Goal: Transaction & Acquisition: Book appointment/travel/reservation

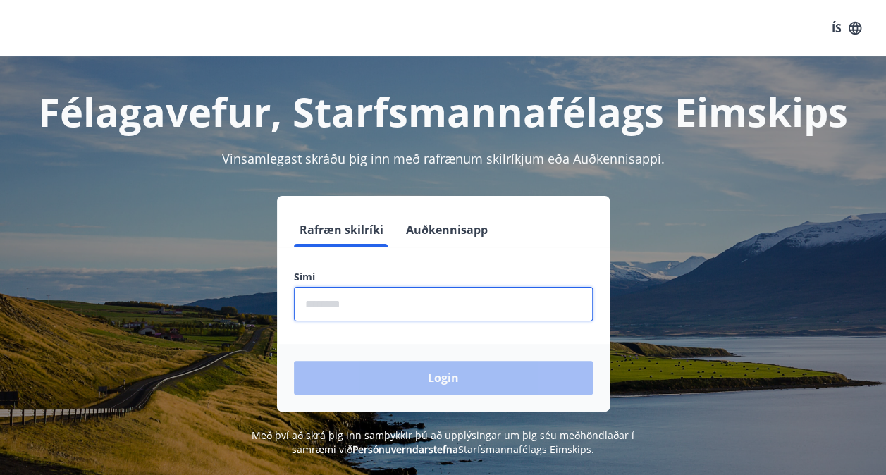
click at [380, 306] on input "phone" at bounding box center [443, 304] width 299 height 35
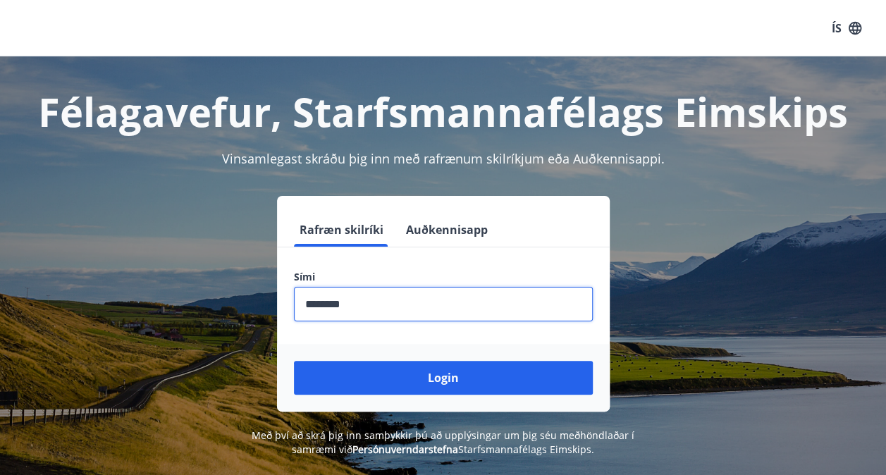
type input "********"
click at [294, 361] on button "Login" at bounding box center [443, 378] width 299 height 34
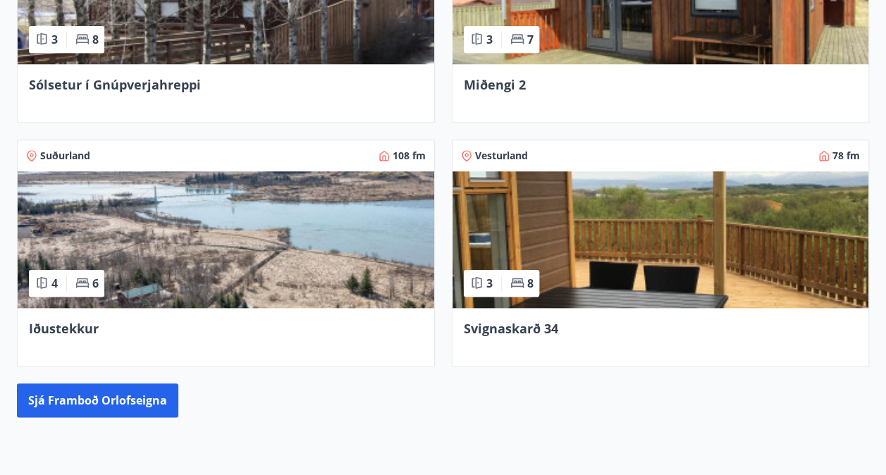
scroll to position [726, 0]
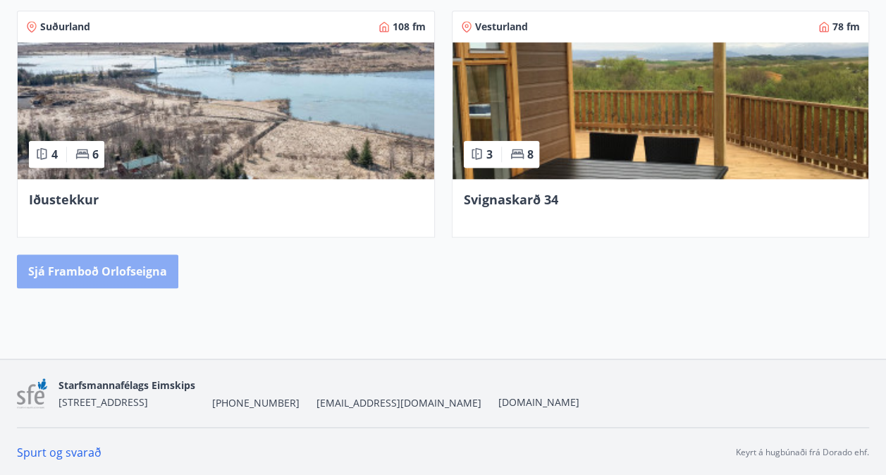
click at [141, 262] on button "Sjá framboð orlofseigna" at bounding box center [97, 271] width 161 height 34
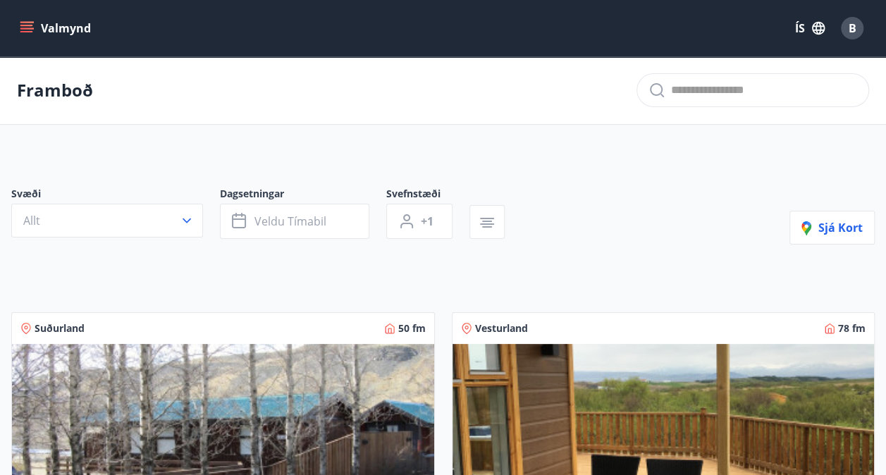
click at [173, 212] on button "Allt" at bounding box center [107, 221] width 192 height 34
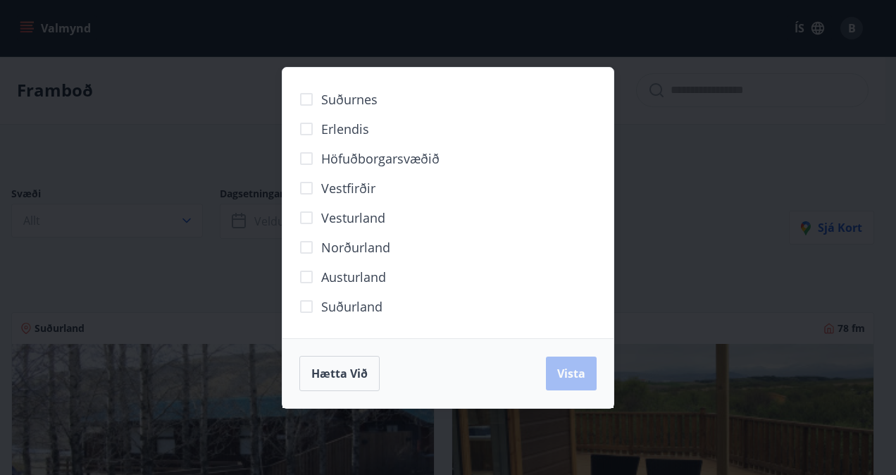
click at [230, 138] on div "Suðurnes Erlendis Höfuðborgarsvæðið Vestfirðir Vesturland Norðurland Austurland…" at bounding box center [448, 237] width 896 height 475
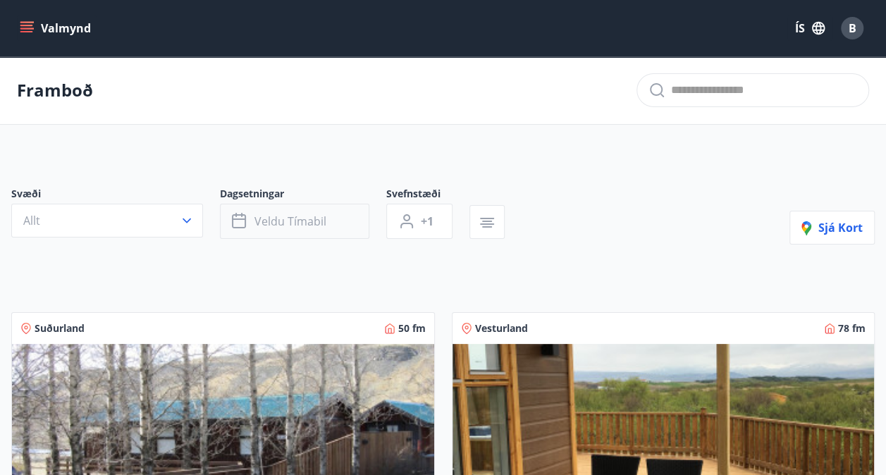
click at [335, 225] on button "Veldu tímabil" at bounding box center [294, 221] width 149 height 35
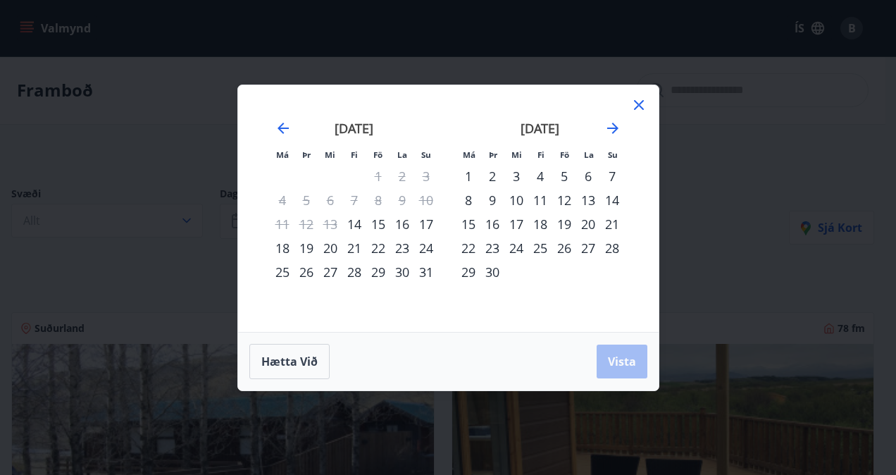
click at [563, 251] on div "26" at bounding box center [564, 248] width 24 height 24
click at [610, 249] on div "28" at bounding box center [612, 248] width 24 height 24
click at [626, 364] on span "Vista" at bounding box center [622, 362] width 28 height 16
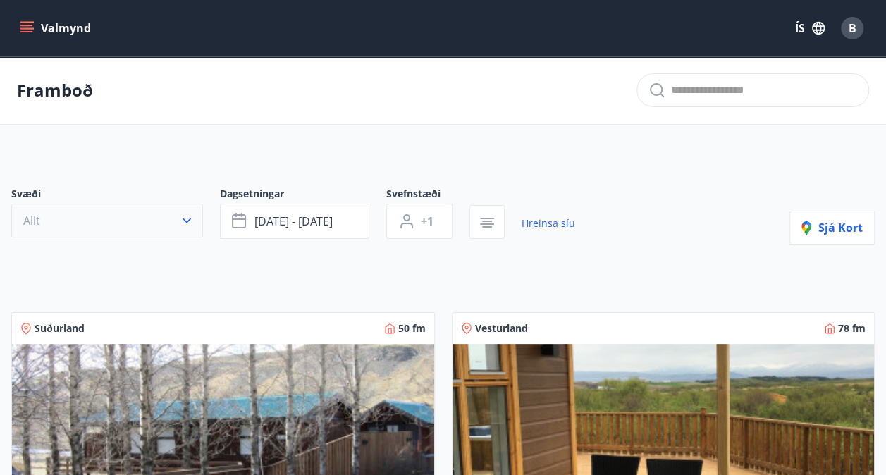
click at [109, 217] on button "Allt" at bounding box center [107, 221] width 192 height 34
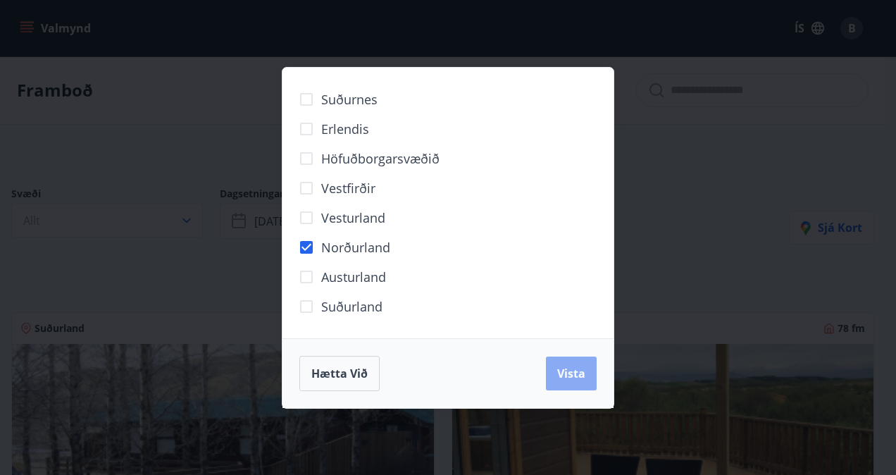
click at [575, 379] on span "Vista" at bounding box center [571, 374] width 28 height 16
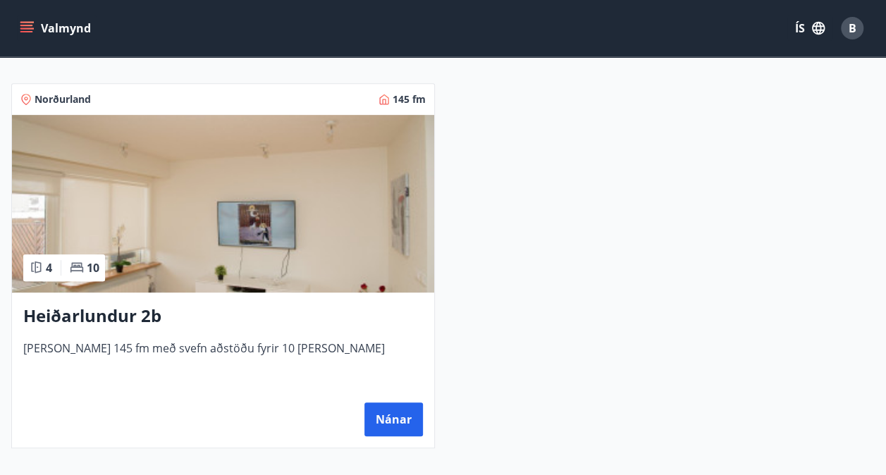
scroll to position [249, 0]
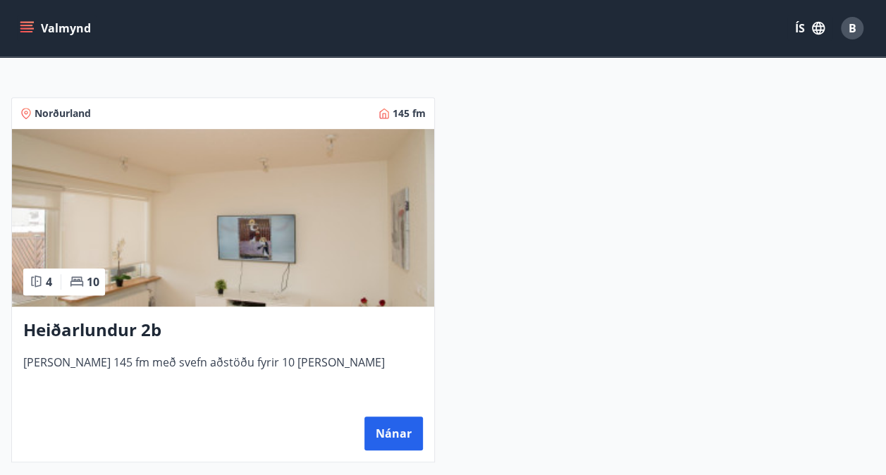
click at [123, 330] on h3 "Heiðarlundur 2b" at bounding box center [222, 330] width 399 height 25
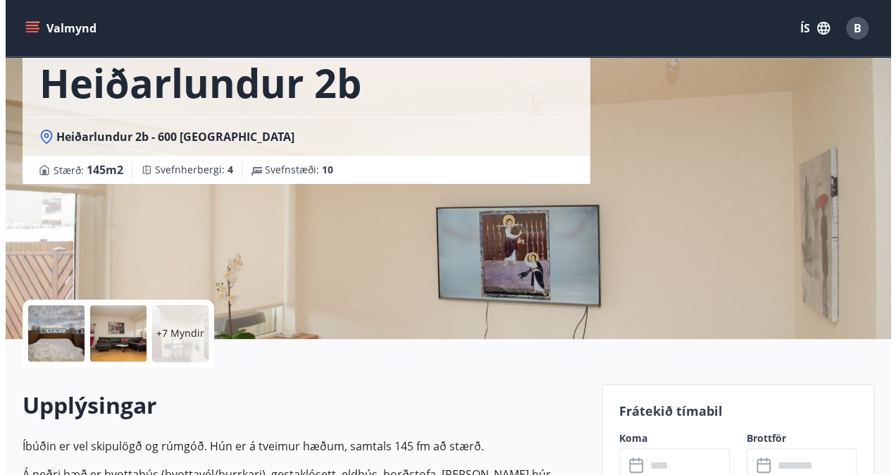
scroll to position [85, 0]
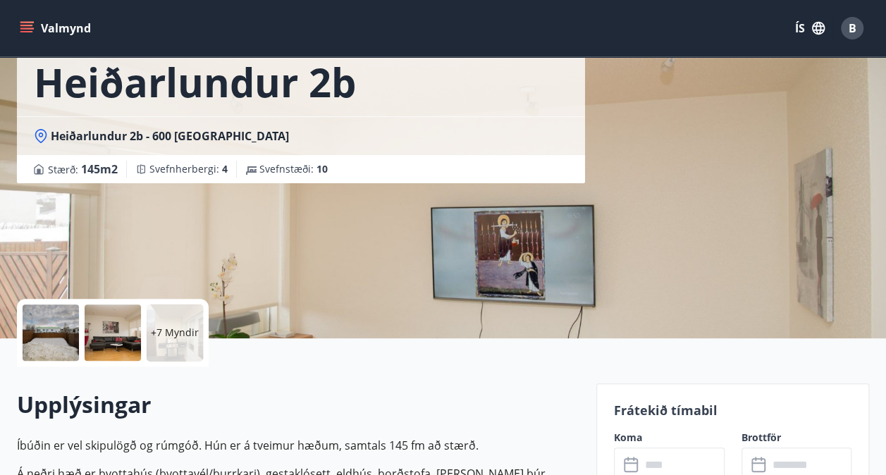
click at [56, 345] on div at bounding box center [51, 332] width 56 height 56
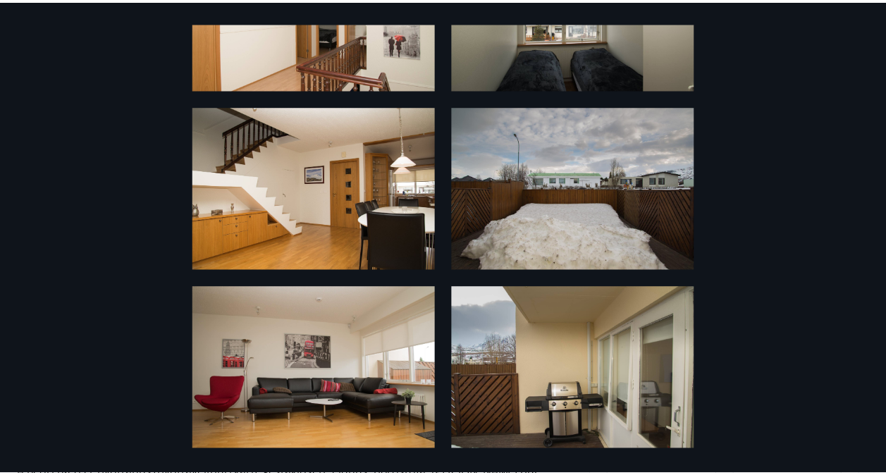
scroll to position [0, 0]
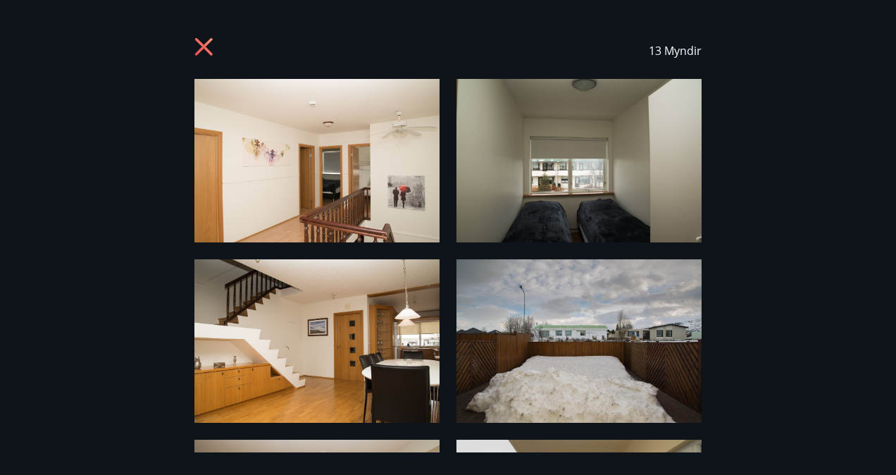
click at [204, 49] on icon at bounding box center [205, 48] width 23 height 23
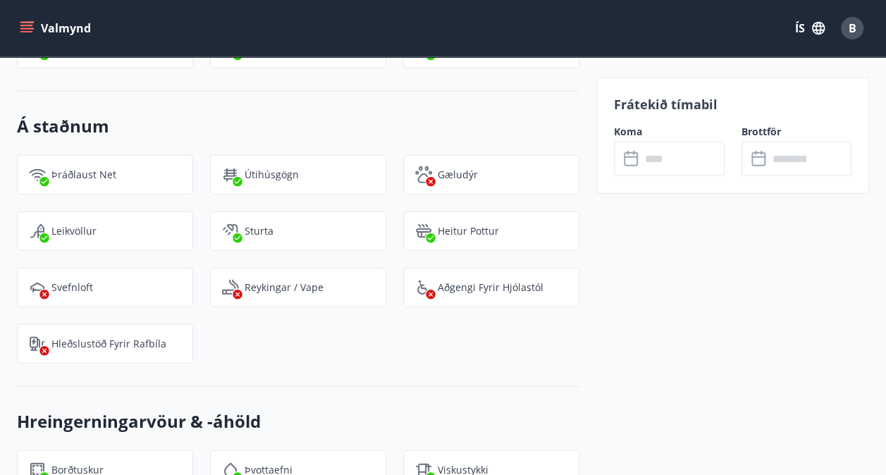
scroll to position [1695, 0]
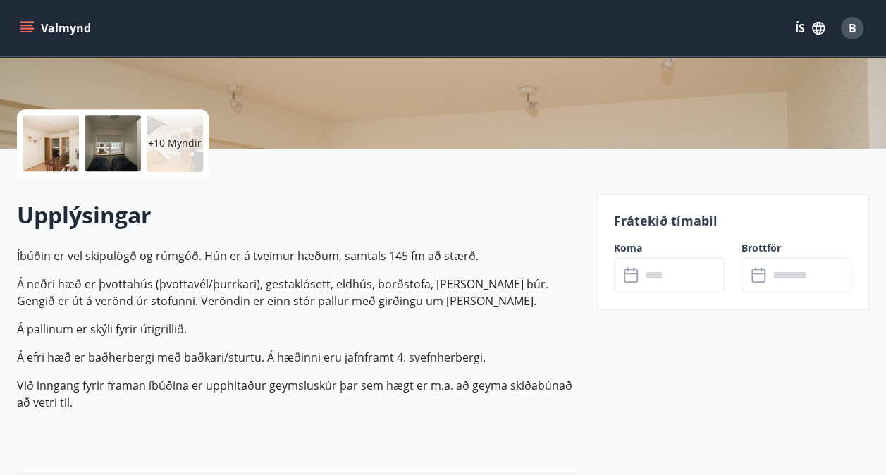
scroll to position [275, 0]
click at [681, 266] on input "text" at bounding box center [682, 274] width 84 height 35
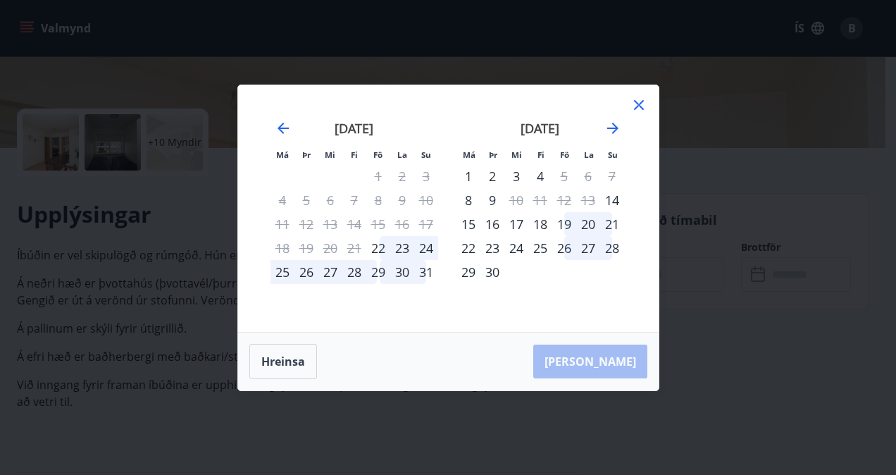
click at [564, 251] on div "26" at bounding box center [564, 248] width 24 height 24
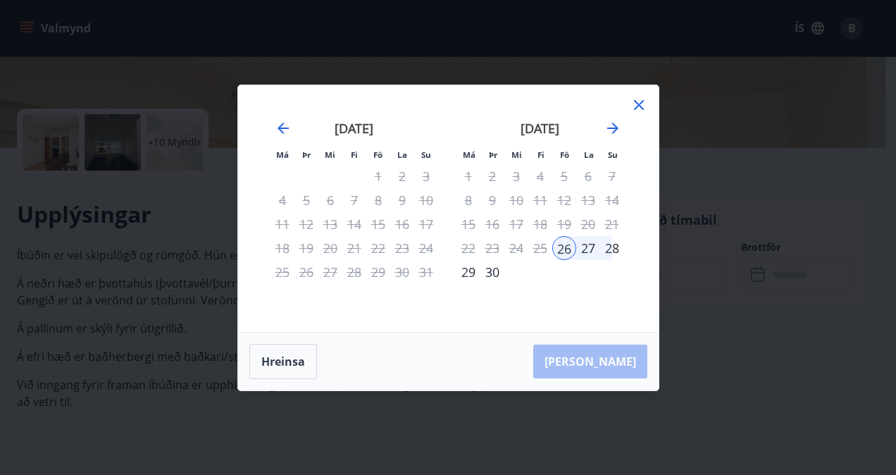
click at [617, 252] on div "28" at bounding box center [612, 248] width 24 height 24
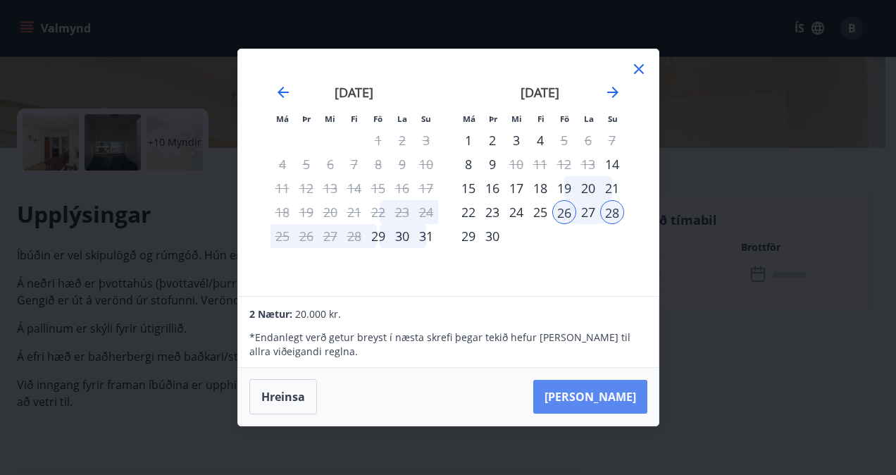
click at [588, 397] on button "Taka Frá" at bounding box center [590, 397] width 114 height 34
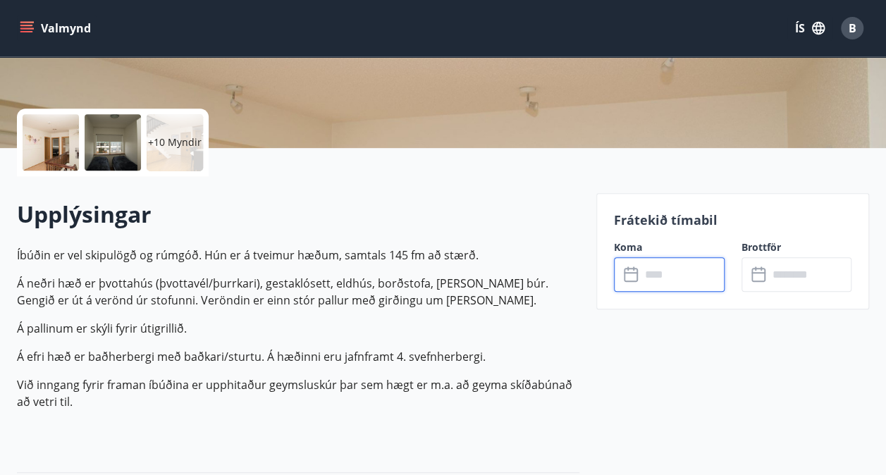
type input "******"
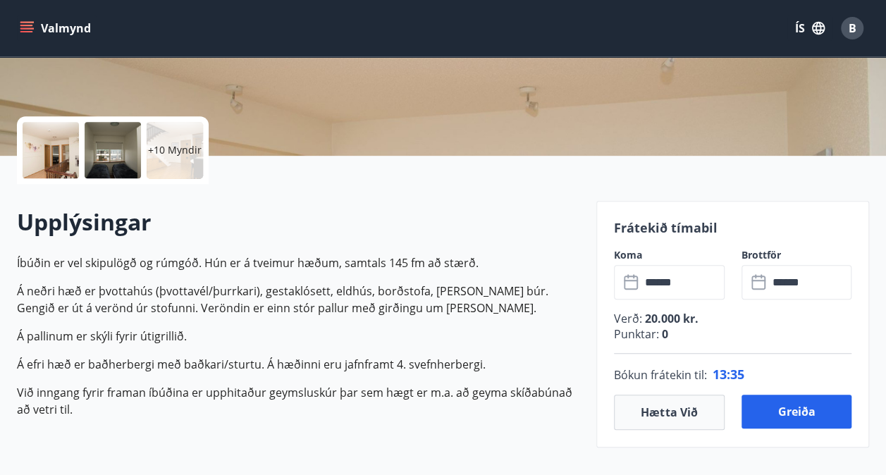
scroll to position [386, 0]
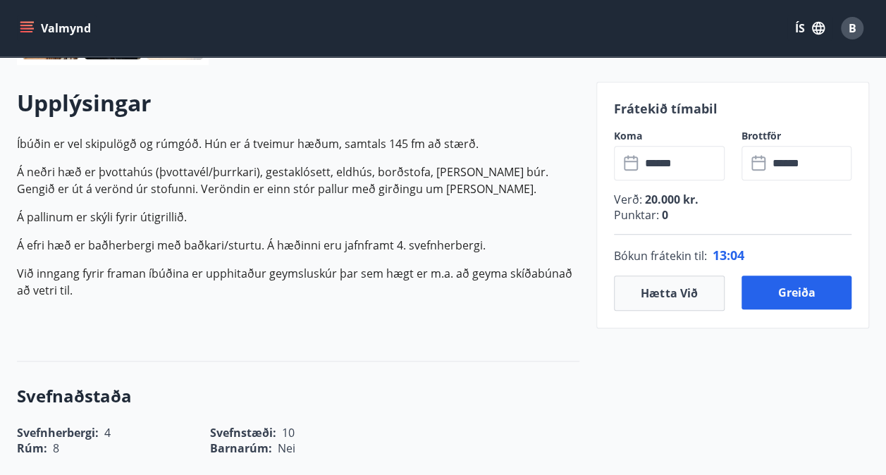
click at [554, 328] on div "Upplýsingar Íbúðin er vel skipulögð og rúmgóð. Hún er á tveimur hæðum, samtals …" at bounding box center [298, 212] width 562 height 251
click at [448, 255] on p "Íbúðin er vel skipulögð og rúmgóð. Hún er á tveimur hæðum, samtals 145 fm að st…" at bounding box center [298, 231] width 562 height 192
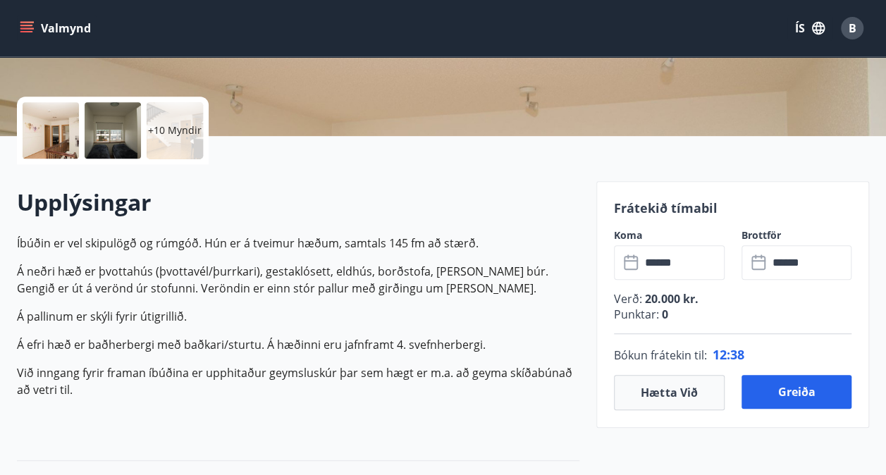
scroll to position [288, 0]
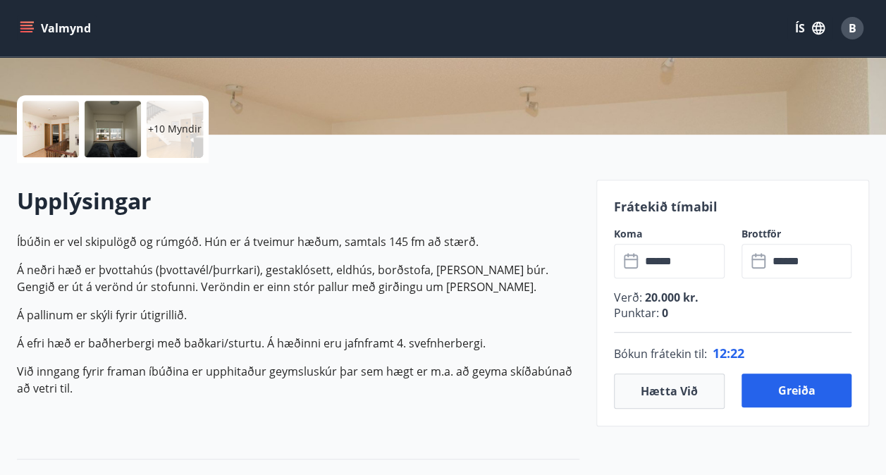
click at [536, 374] on p "Við inngang fyrir framan íbúðina er upphitaður geymsluskúr þar sem hægt er m.a.…" at bounding box center [298, 380] width 562 height 34
click at [772, 400] on button "Greiða" at bounding box center [796, 390] width 111 height 34
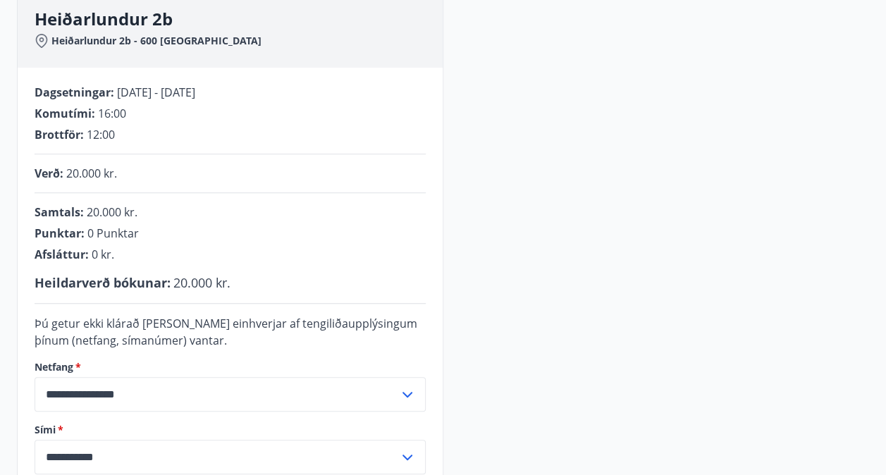
scroll to position [202, 0]
click at [109, 233] on span "0 Punktar" at bounding box center [112, 233] width 51 height 16
click at [168, 230] on div "Punktar : 0 Punktar" at bounding box center [230, 233] width 391 height 16
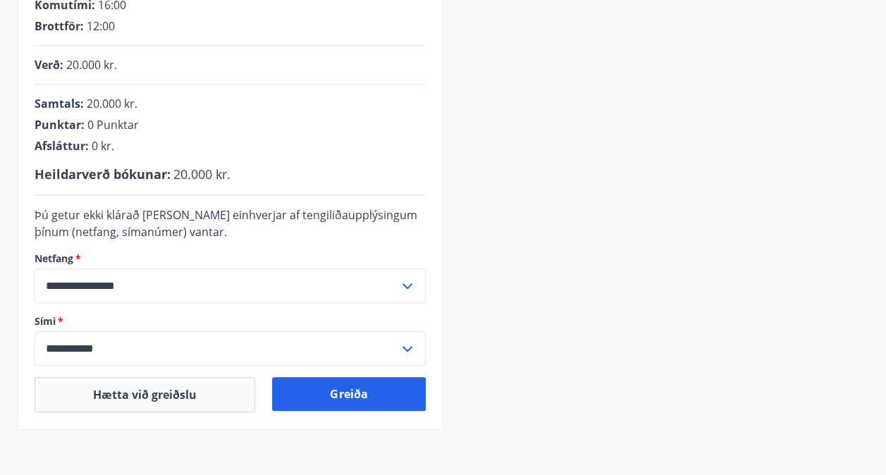
scroll to position [314, 0]
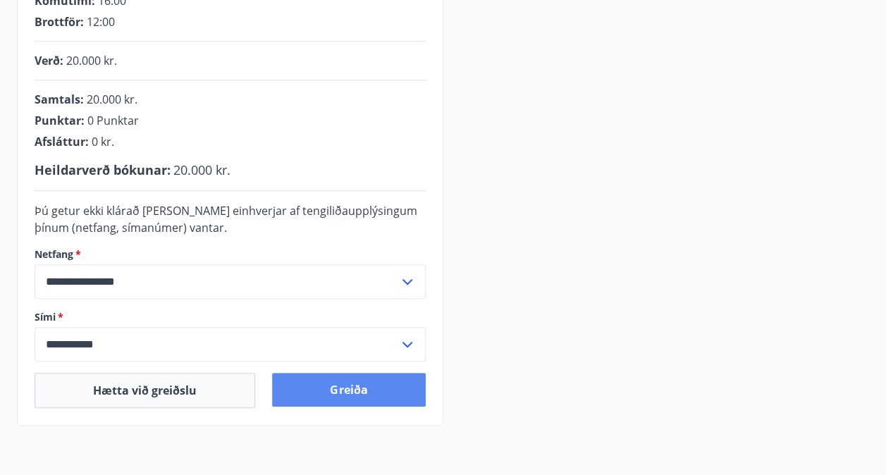
click at [368, 392] on button "Greiða" at bounding box center [348, 390] width 153 height 34
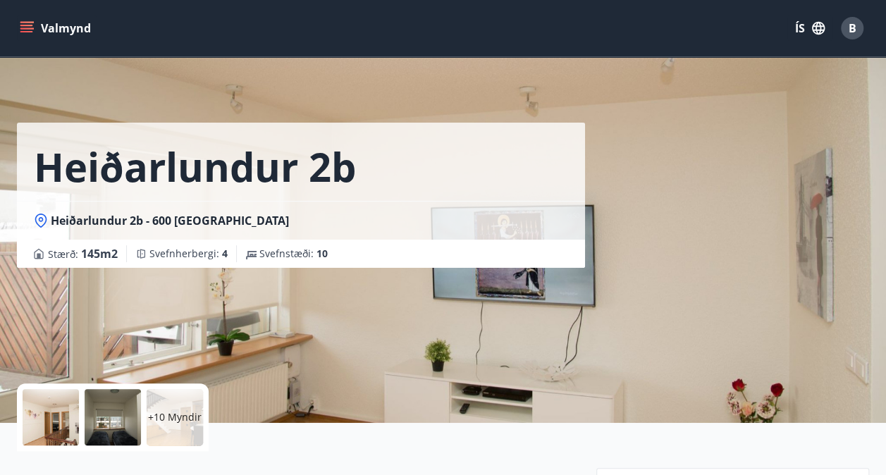
click at [80, 34] on button "Valmynd" at bounding box center [57, 28] width 80 height 25
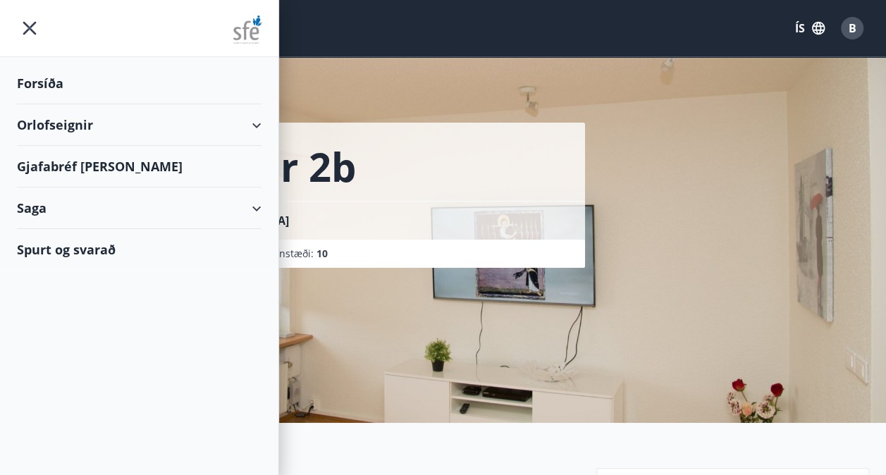
click at [78, 247] on div "Spurt og svarað" at bounding box center [139, 249] width 244 height 41
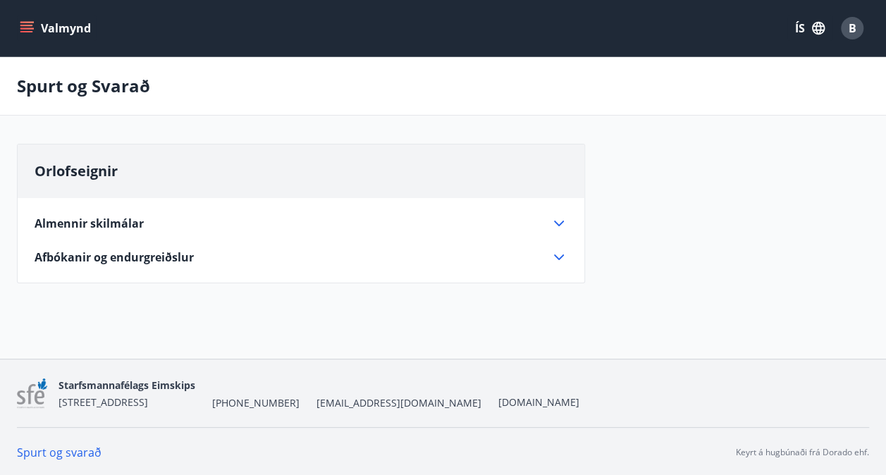
click at [120, 217] on span "Almennir skilmálar" at bounding box center [89, 224] width 109 height 16
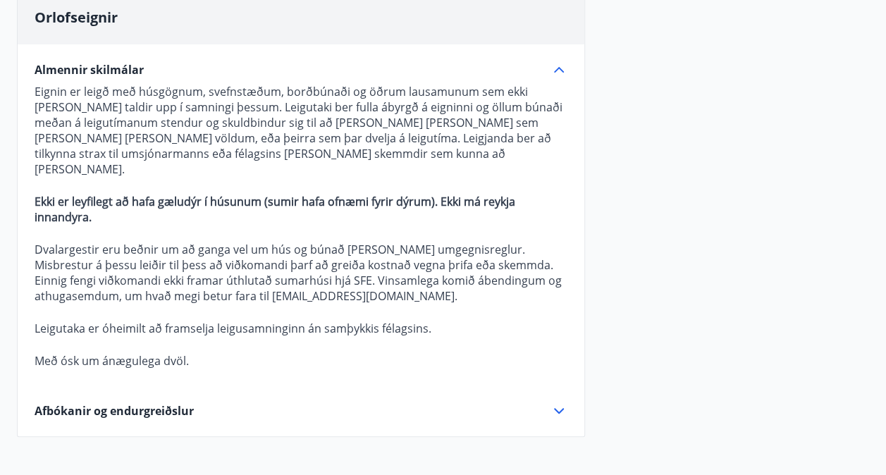
scroll to position [152, 0]
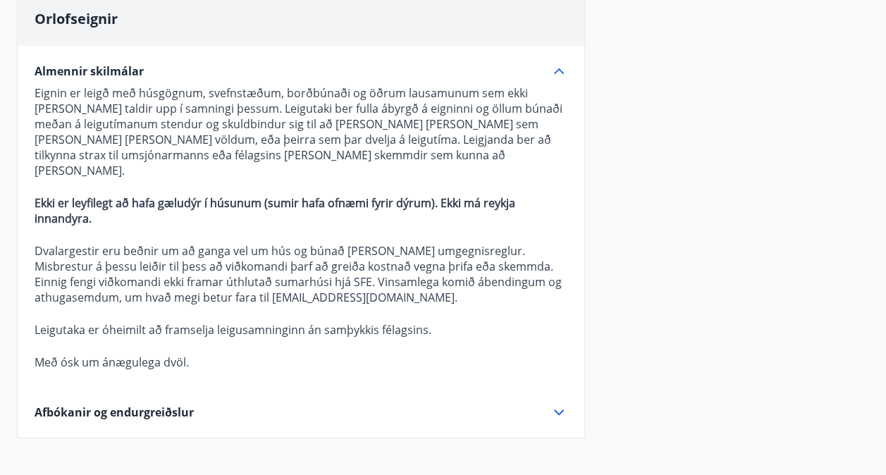
click at [220, 322] on p "Leigutaka er óheimilt að framselja leigusamninginn án samþykkis félagsins." at bounding box center [301, 330] width 533 height 16
click at [241, 226] on p at bounding box center [301, 234] width 533 height 17
click at [254, 195] on strong "Ekki er leyfilegt að hafa gæludýr í húsunum (sumir hafa ofnæmi fyrir dýrum). Ek…" at bounding box center [275, 210] width 481 height 31
click at [253, 124] on p "Eignin er leigð með húsgögnum, svefnstæðum, borðbúnaði og öðrum lausamunum sem …" at bounding box center [301, 131] width 533 height 93
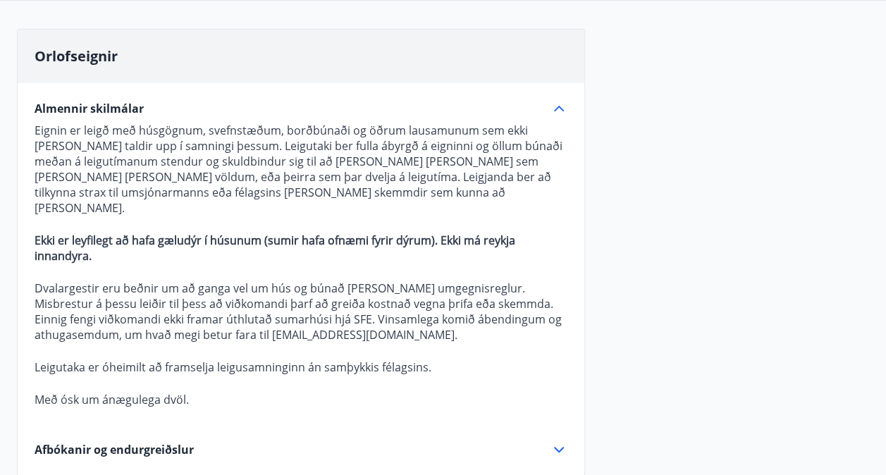
scroll to position [112, 0]
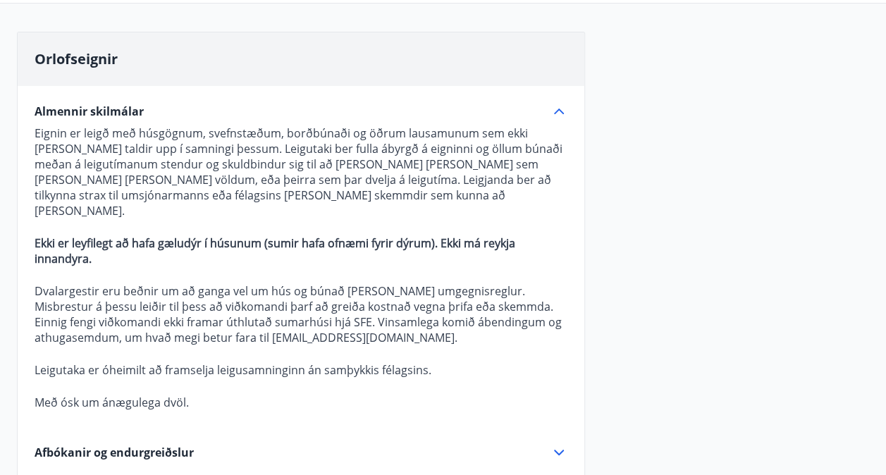
click at [199, 113] on div "Almennir skilmálar" at bounding box center [293, 112] width 516 height 16
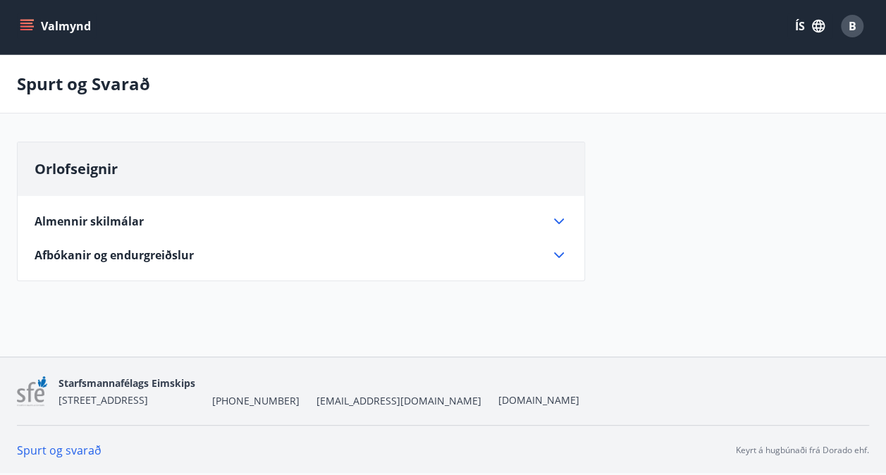
scroll to position [1, 0]
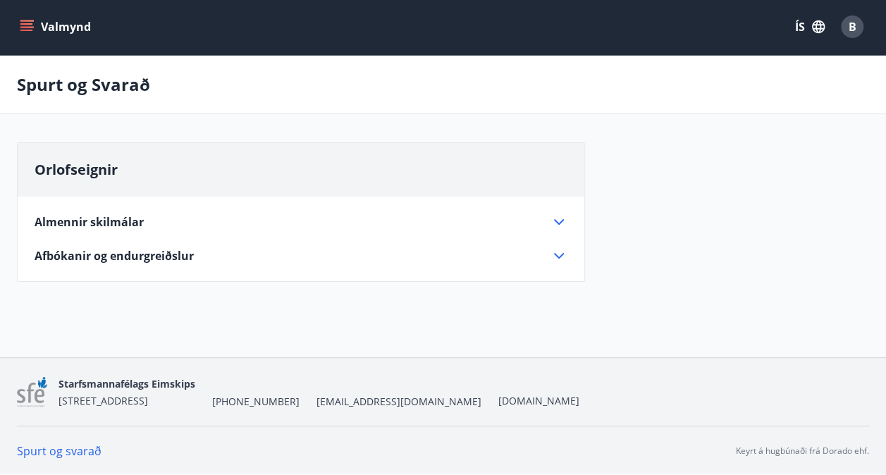
click at [76, 18] on button "Valmynd" at bounding box center [57, 26] width 80 height 25
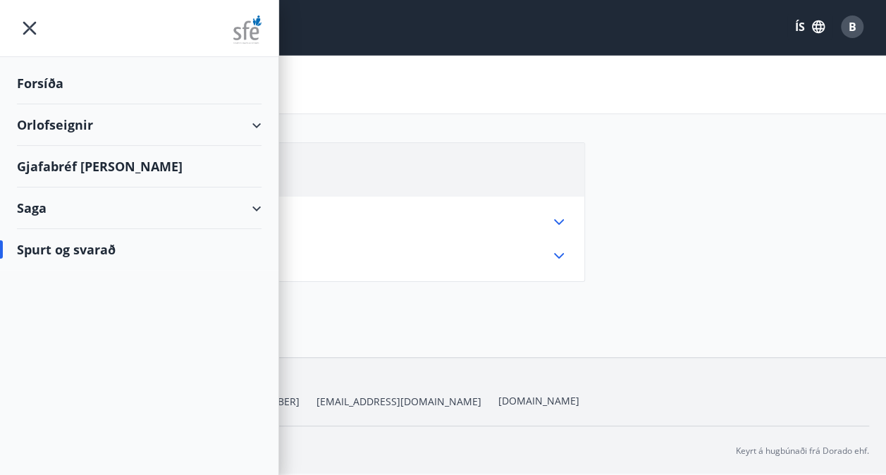
click at [70, 119] on div "Orlofseignir" at bounding box center [139, 125] width 244 height 42
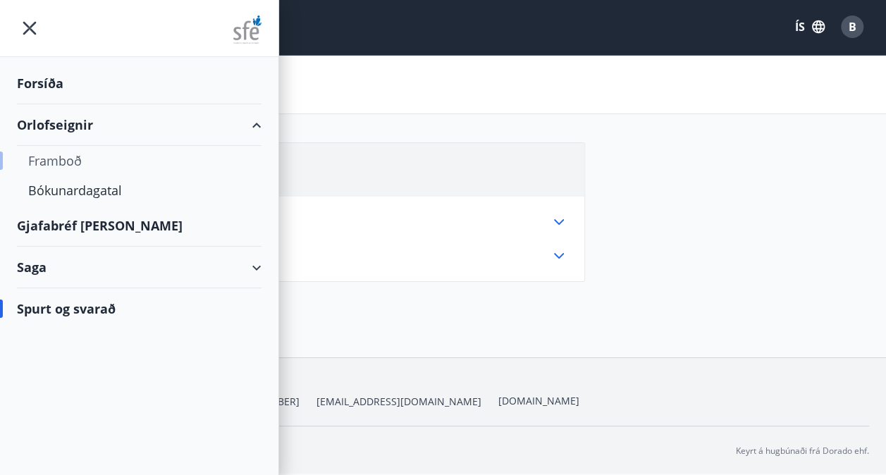
click at [66, 160] on div "Framboð" at bounding box center [139, 161] width 222 height 30
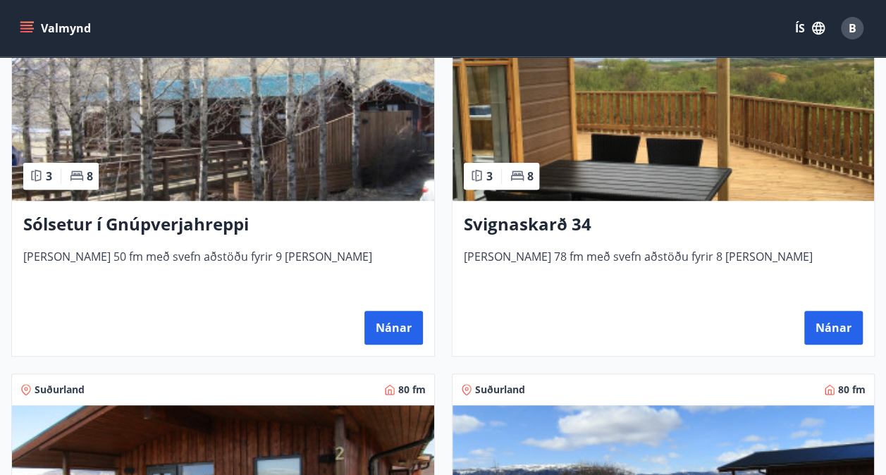
scroll to position [321, 0]
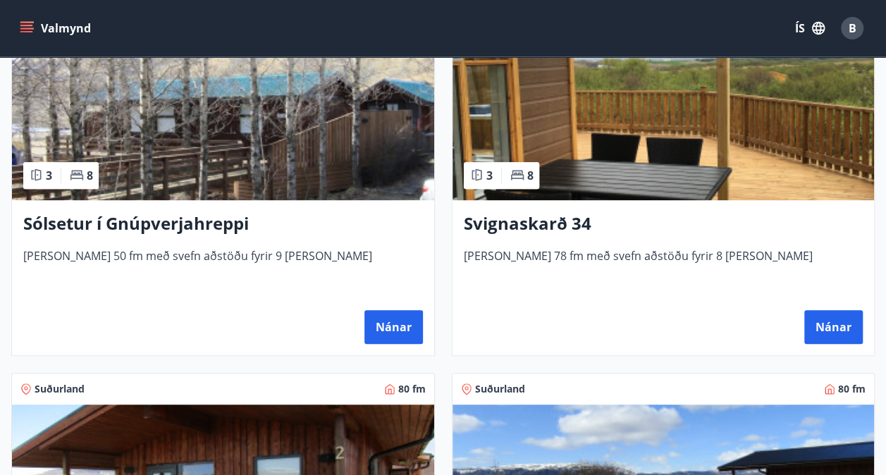
click at [545, 226] on h3 "Svignaskarð 34" at bounding box center [663, 223] width 399 height 25
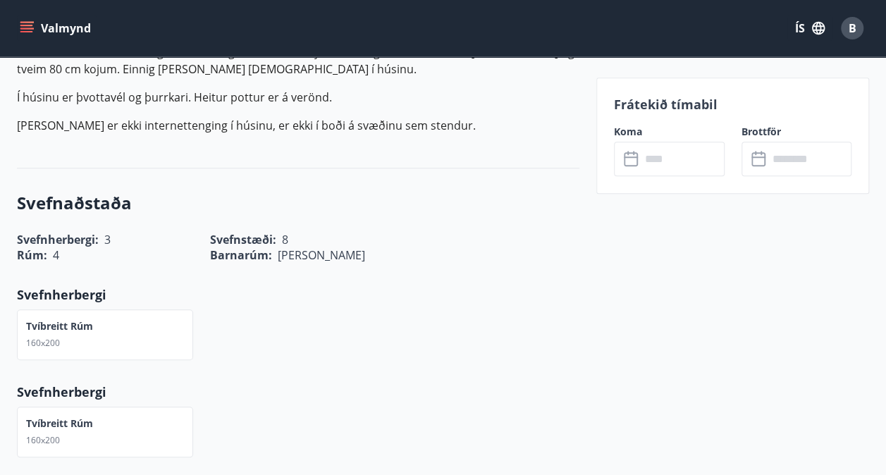
scroll to position [477, 0]
click at [685, 142] on input "text" at bounding box center [682, 159] width 84 height 35
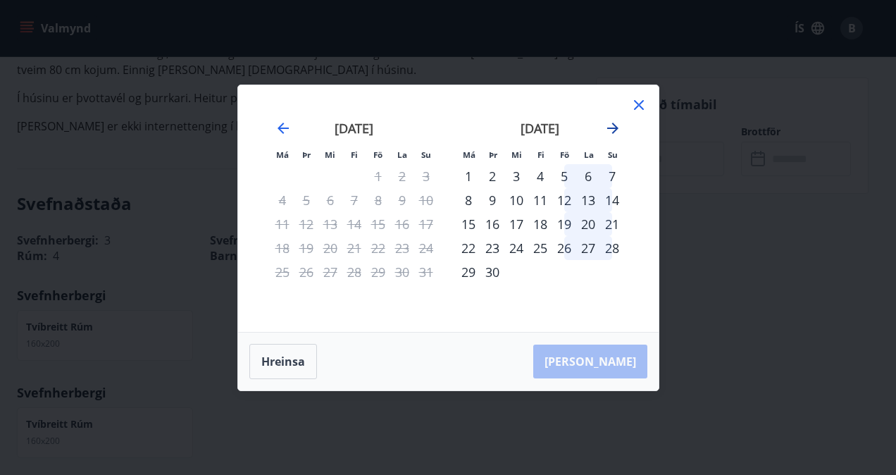
click at [617, 125] on icon "Move forward to switch to the next month." at bounding box center [613, 128] width 17 height 17
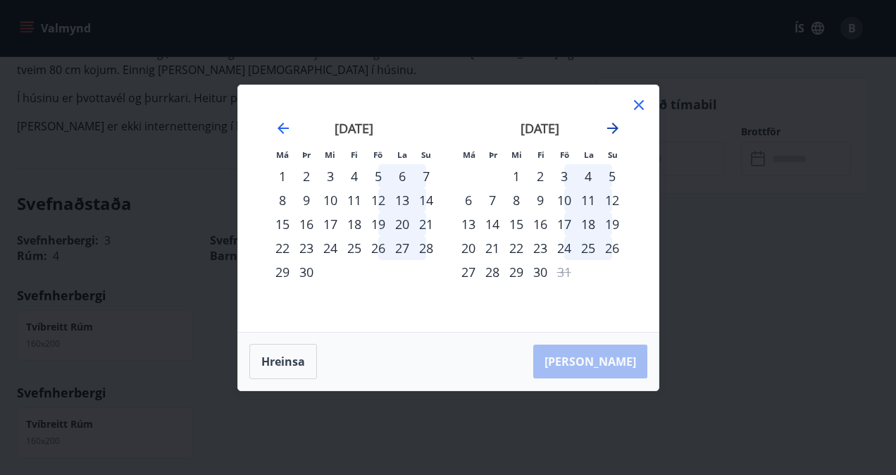
click at [617, 125] on icon "Move forward to switch to the next month." at bounding box center [613, 128] width 17 height 17
click at [495, 224] on div "11" at bounding box center [493, 224] width 24 height 24
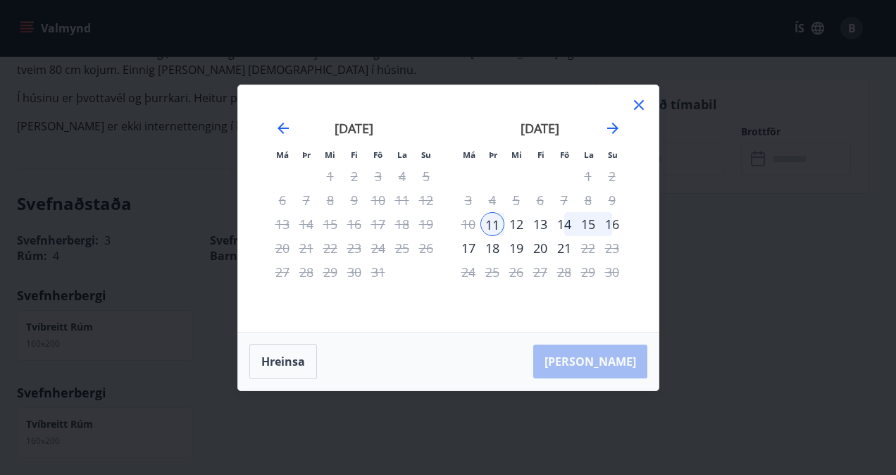
click at [546, 221] on div "13" at bounding box center [540, 224] width 24 height 24
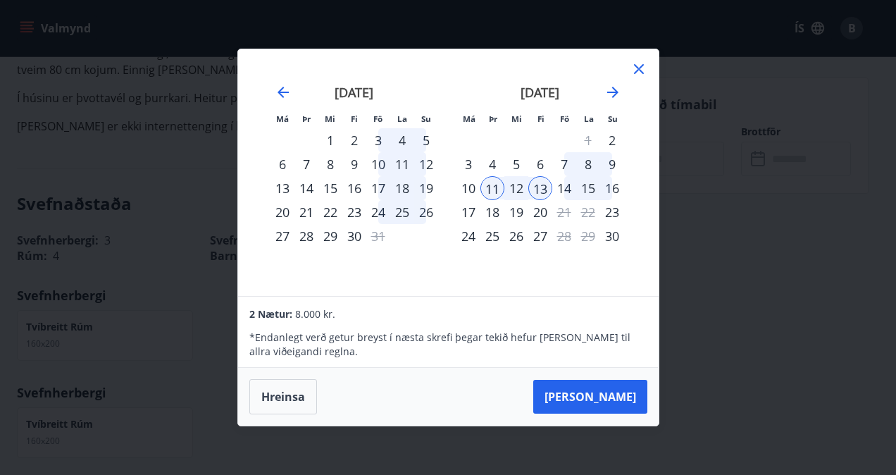
click at [109, 255] on div "Má Þr Mi Fi Fö La Su Má Þr Mi Fi Fö La Su september 2025 1 2 3 4 5 6 7 8 9 10 1…" at bounding box center [448, 237] width 896 height 475
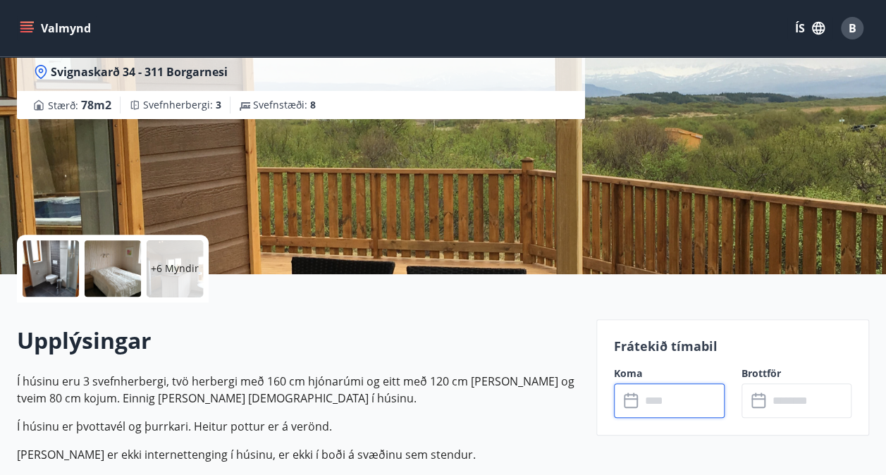
scroll to position [0, 0]
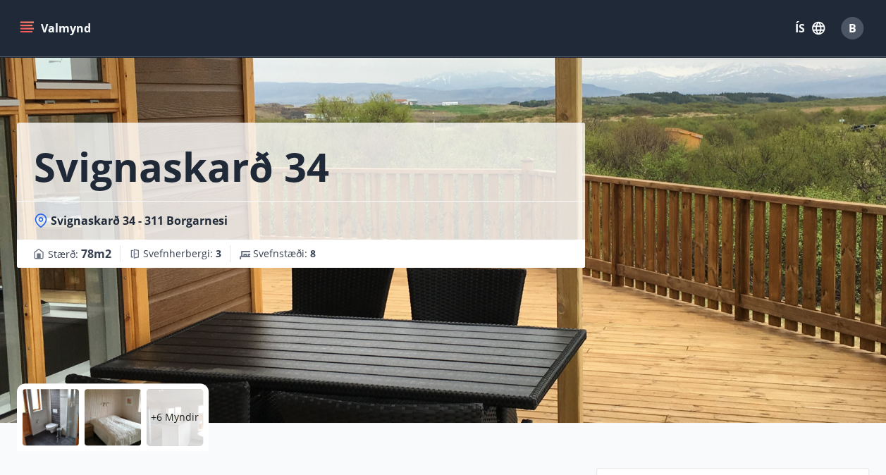
click at [48, 29] on button "Valmynd" at bounding box center [57, 28] width 80 height 25
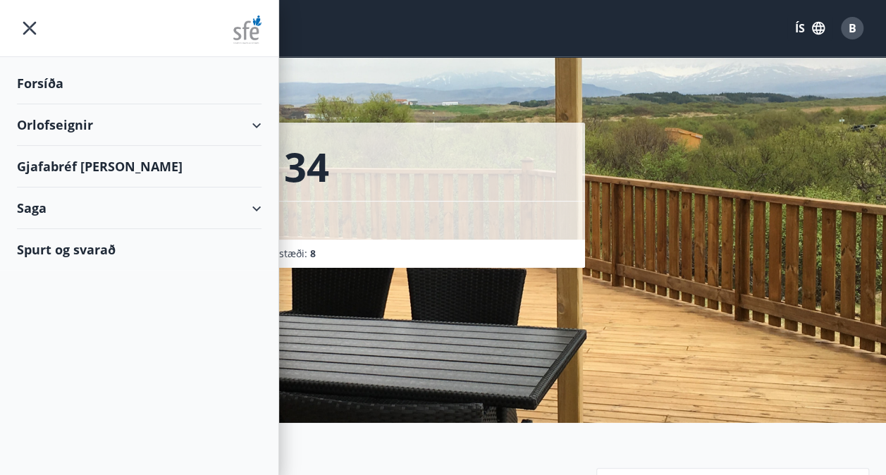
click at [153, 127] on div "Orlofseignir" at bounding box center [139, 125] width 244 height 42
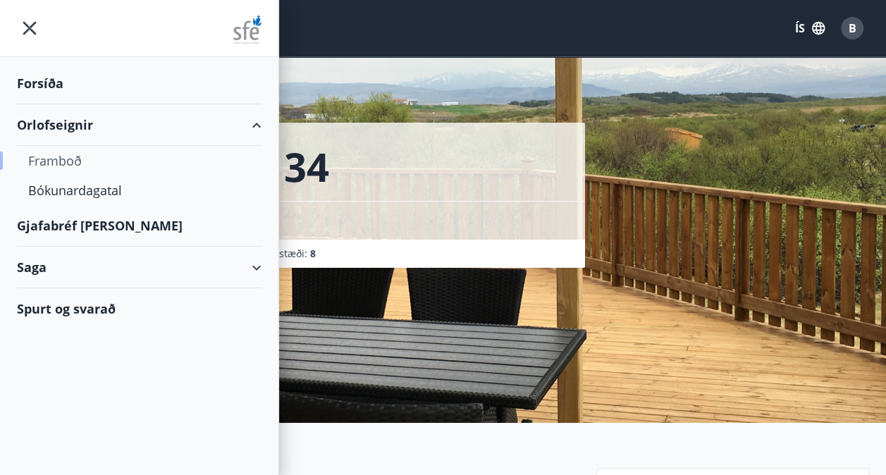
click at [75, 167] on div "Framboð" at bounding box center [139, 161] width 222 height 30
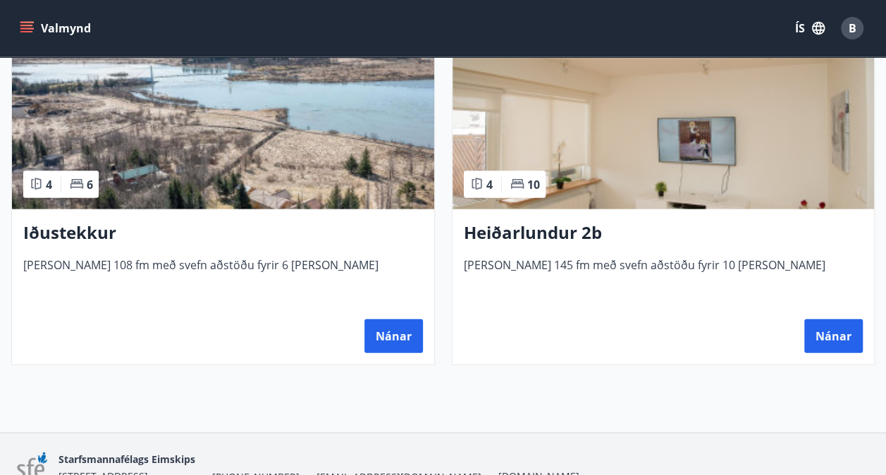
click at [535, 223] on h3 "Heiðarlundur 2b" at bounding box center [663, 233] width 399 height 25
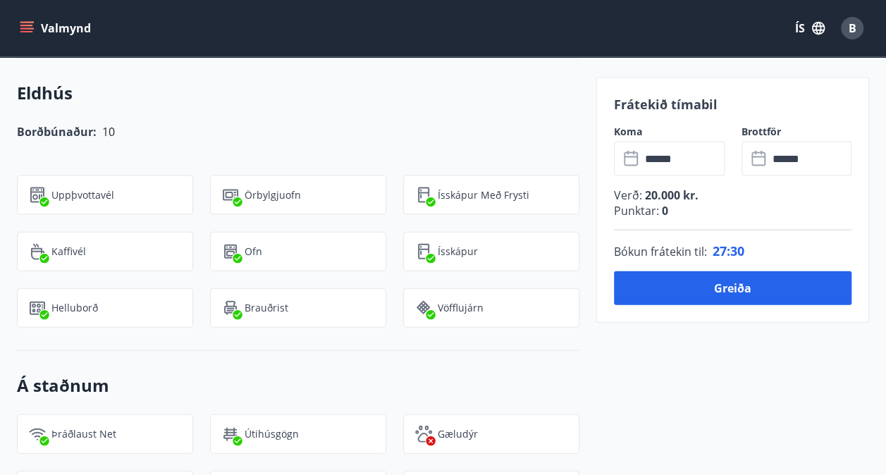
scroll to position [1434, 0]
click at [179, 265] on div "Kaffivél" at bounding box center [105, 252] width 176 height 39
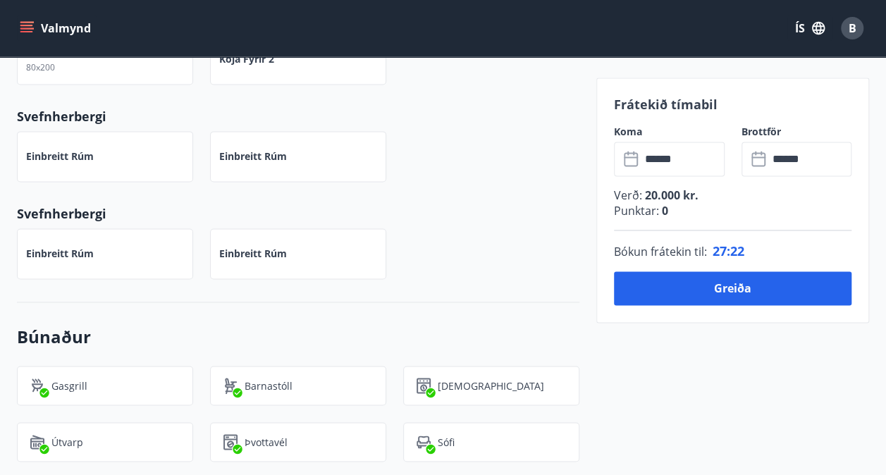
scroll to position [950, 0]
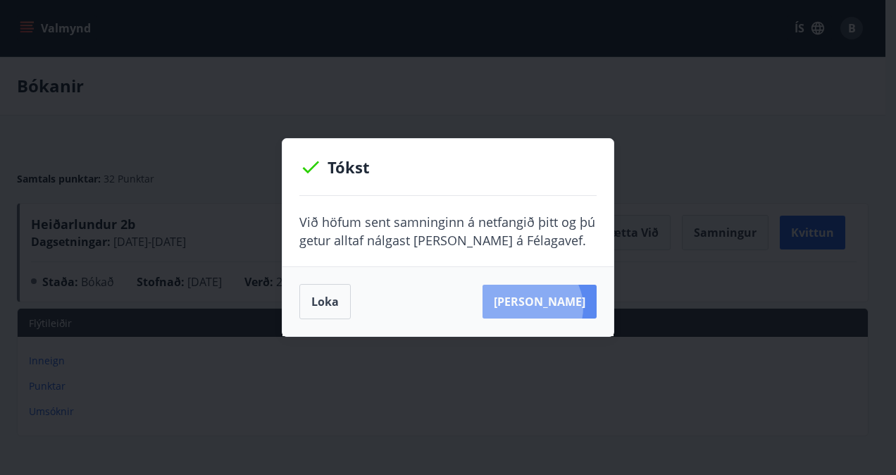
click at [554, 307] on button "Sjá samning" at bounding box center [540, 302] width 114 height 34
click at [342, 289] on button "Loka" at bounding box center [324, 301] width 51 height 35
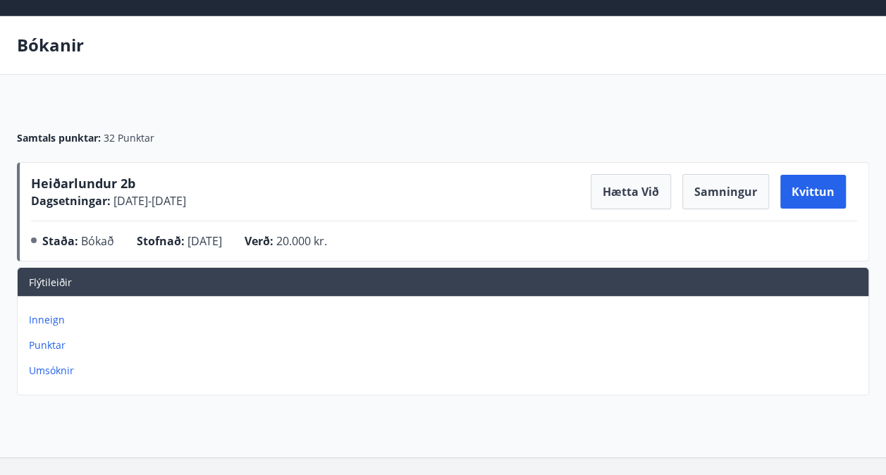
scroll to position [42, 0]
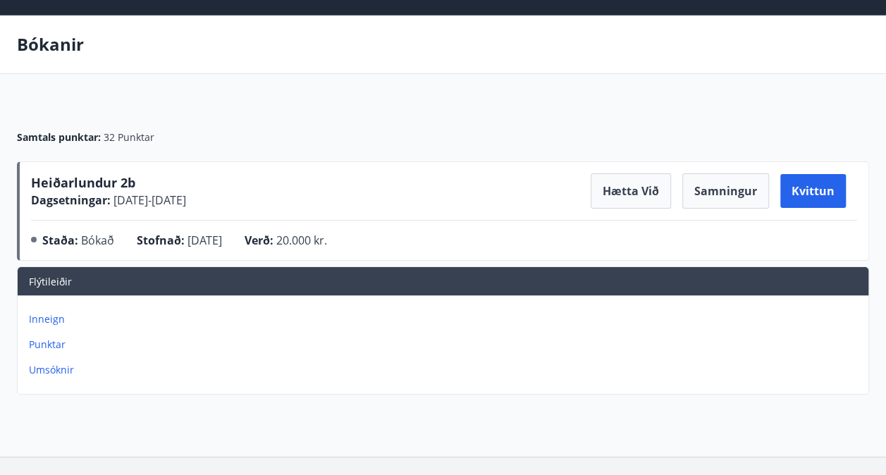
click at [57, 317] on p "Inneign" at bounding box center [446, 319] width 834 height 14
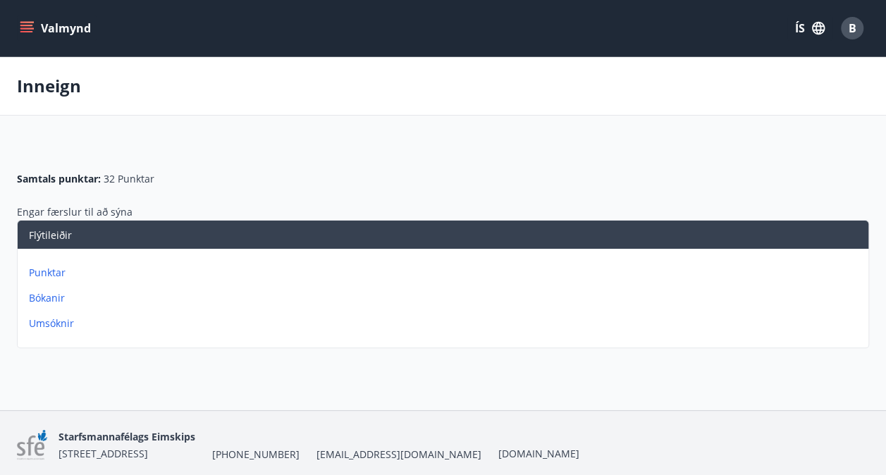
click at [50, 268] on p "Punktar" at bounding box center [446, 273] width 834 height 14
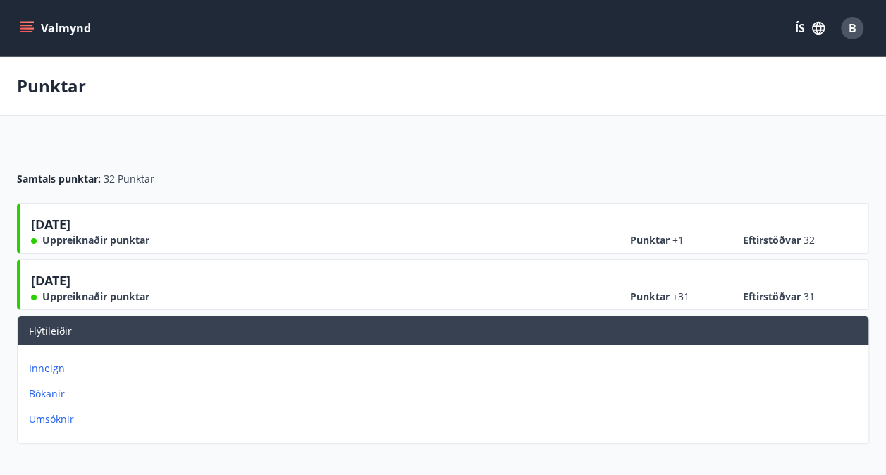
click at [24, 18] on button "Valmynd" at bounding box center [57, 28] width 80 height 25
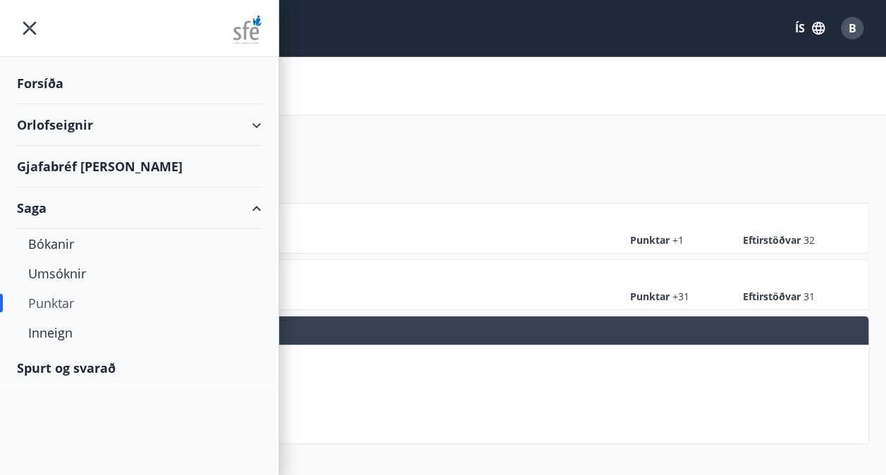
click at [87, 121] on div "Orlofseignir" at bounding box center [139, 125] width 244 height 42
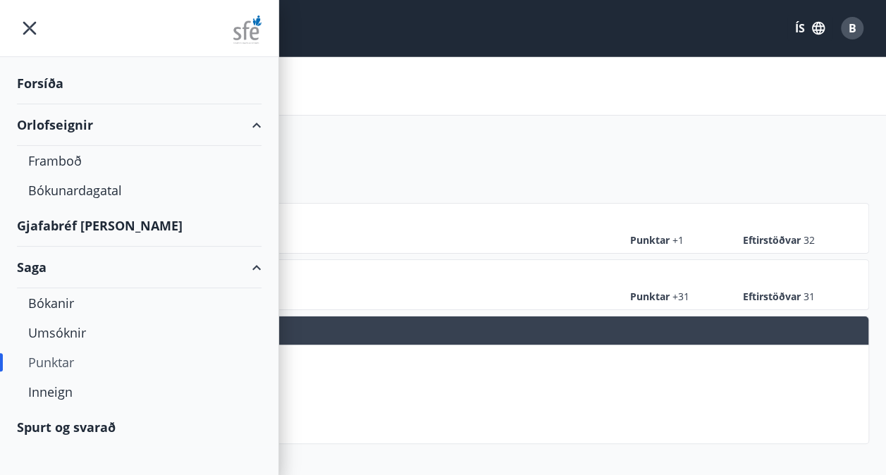
click at [54, 267] on div "Saga" at bounding box center [139, 268] width 244 height 42
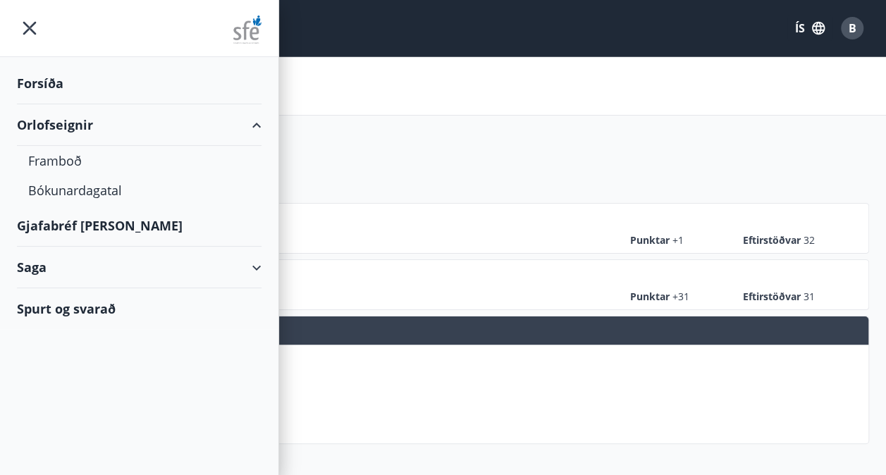
click at [54, 267] on div "Saga" at bounding box center [139, 268] width 244 height 42
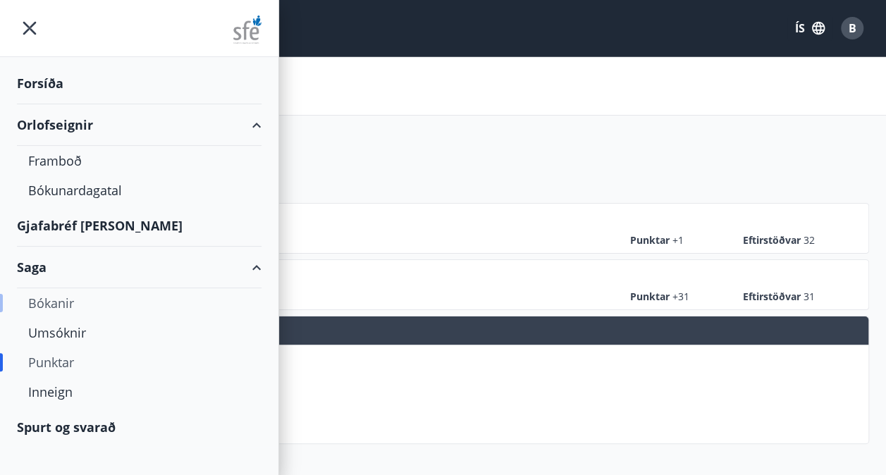
click at [56, 297] on div "Bókanir" at bounding box center [139, 303] width 222 height 30
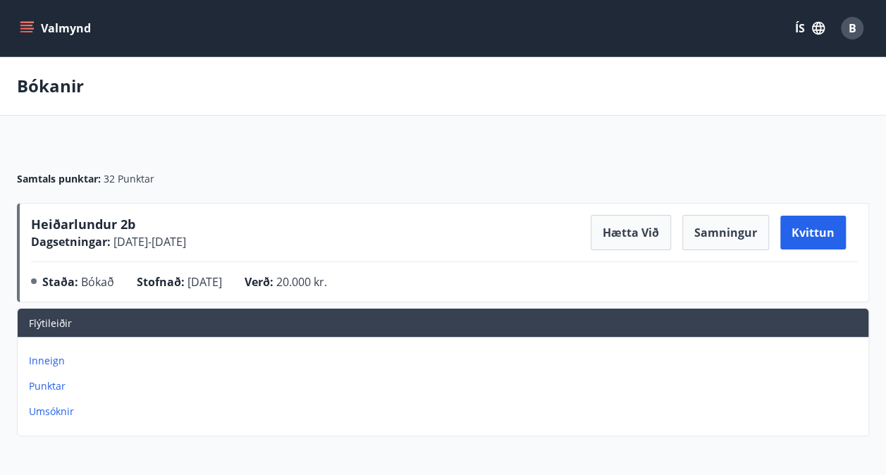
click at [60, 32] on button "Valmynd" at bounding box center [57, 28] width 80 height 25
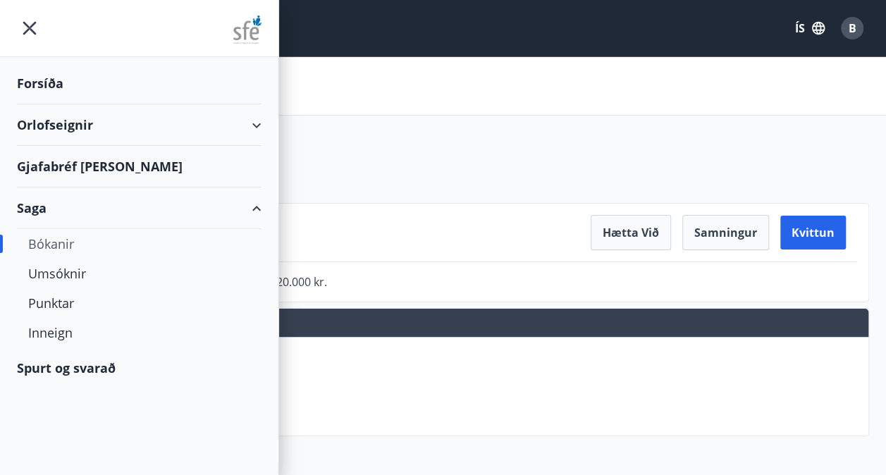
click at [72, 122] on div "Orlofseignir" at bounding box center [139, 125] width 244 height 42
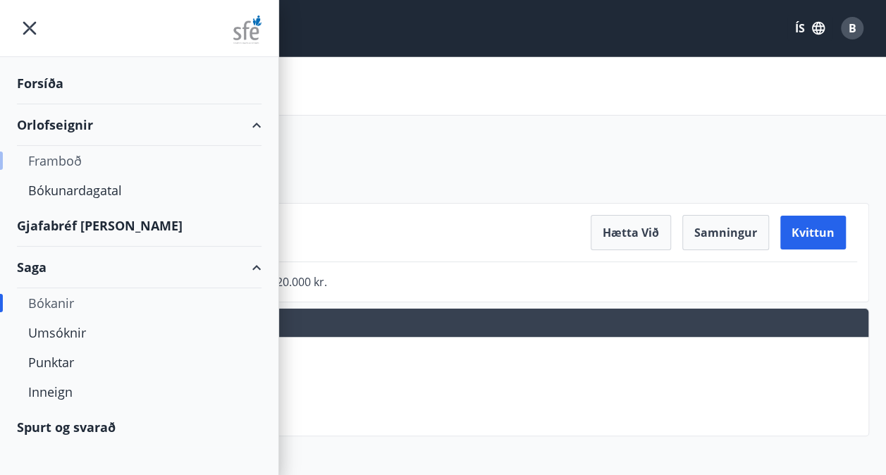
click at [76, 161] on div "Framboð" at bounding box center [139, 161] width 222 height 30
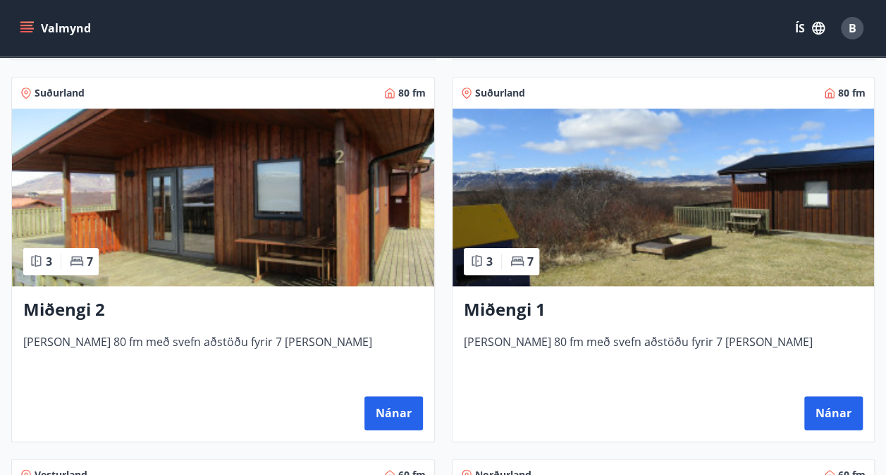
scroll to position [631, 0]
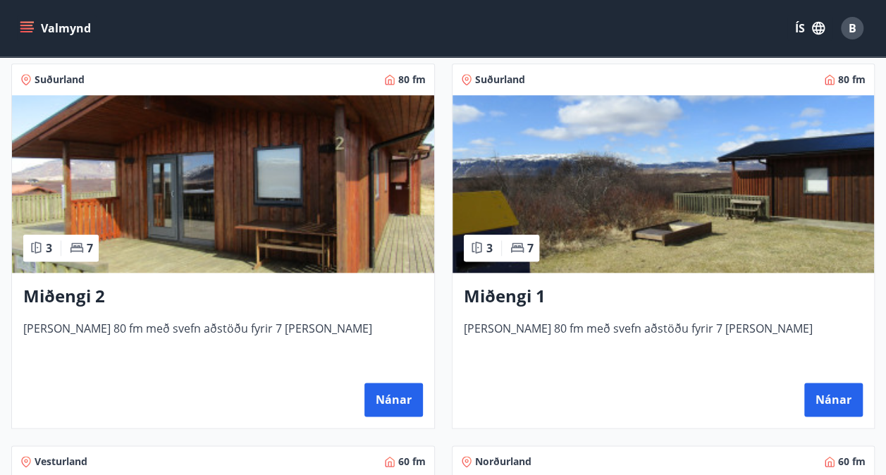
click at [166, 230] on img at bounding box center [223, 184] width 422 height 178
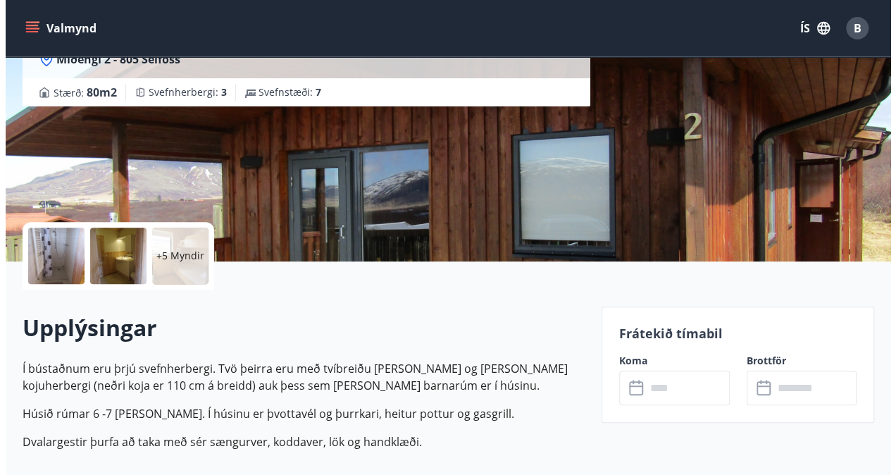
scroll to position [159, 0]
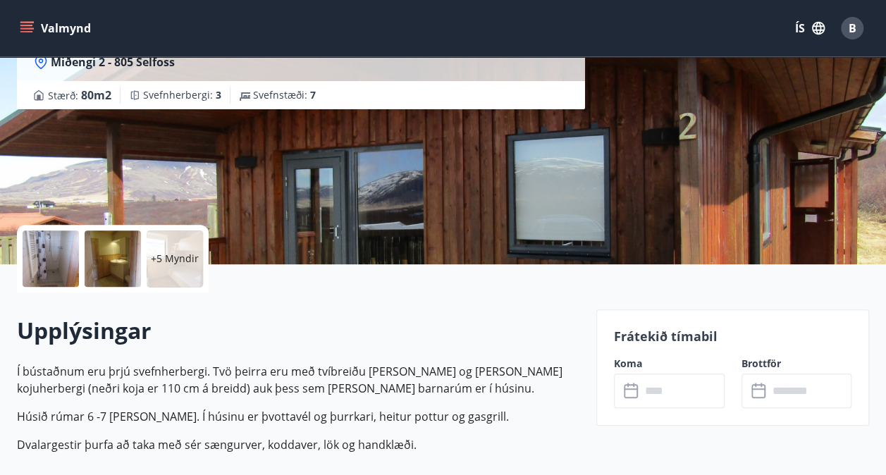
click at [168, 259] on p "+5 Myndir" at bounding box center [175, 259] width 48 height 14
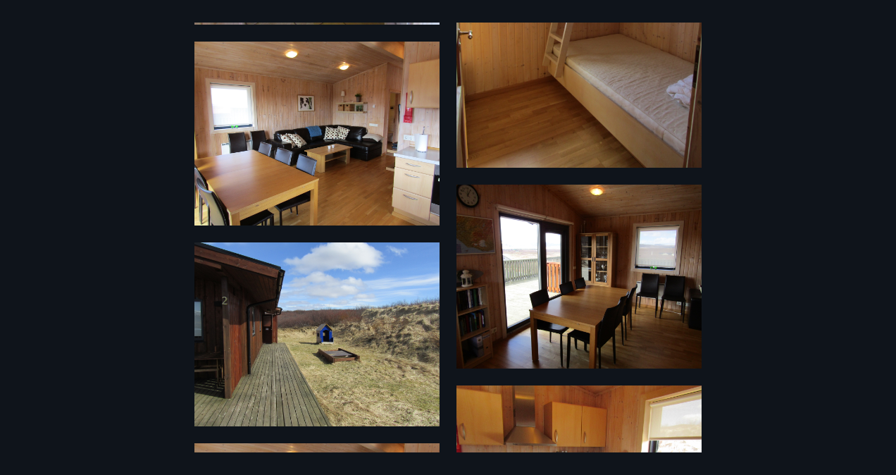
scroll to position [962, 0]
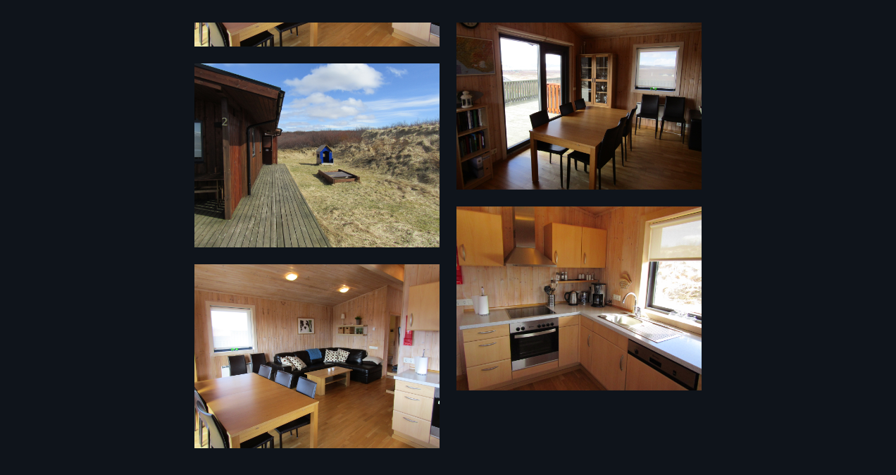
click at [94, 113] on div "11 Myndir" at bounding box center [448, 238] width 896 height 430
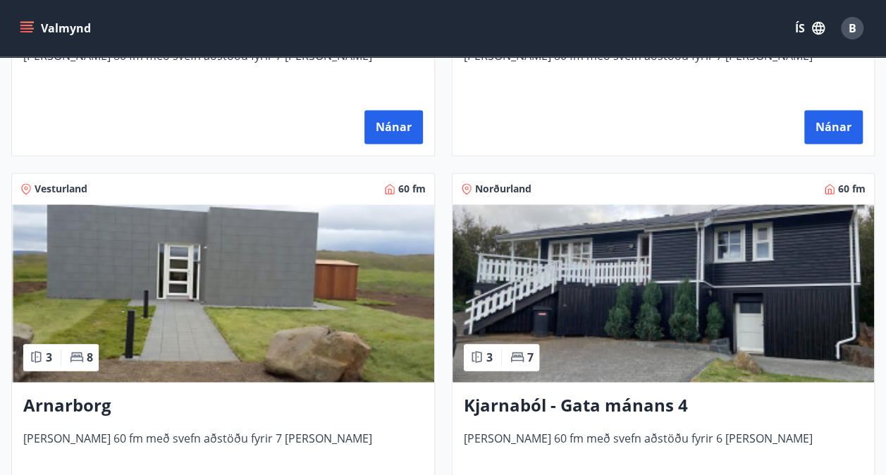
scroll to position [976, 0]
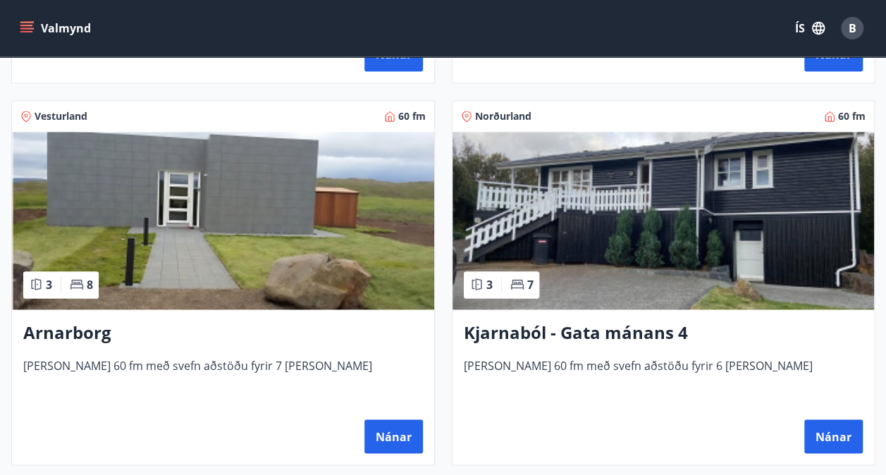
click at [307, 230] on img at bounding box center [223, 221] width 422 height 178
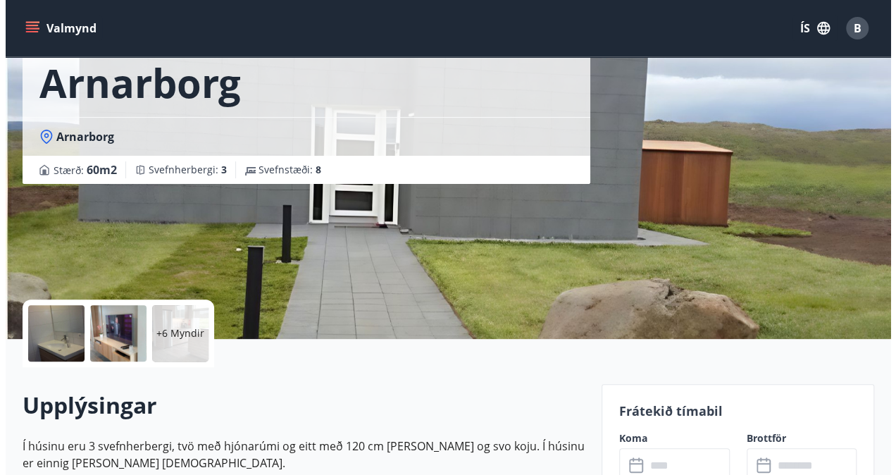
scroll to position [72, 0]
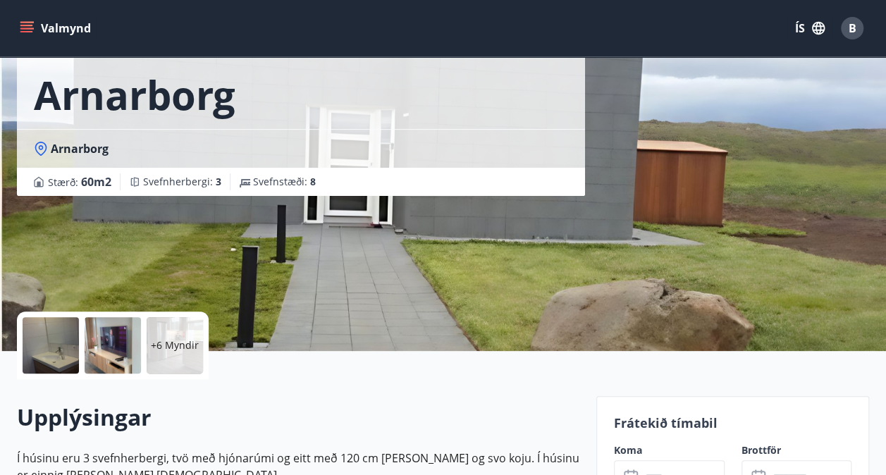
click at [178, 355] on div "+6 Myndir" at bounding box center [175, 345] width 56 height 56
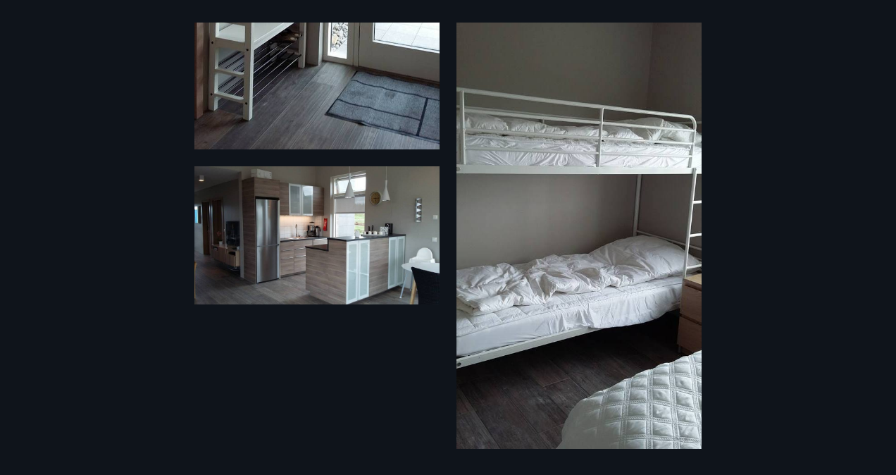
scroll to position [1139, 0]
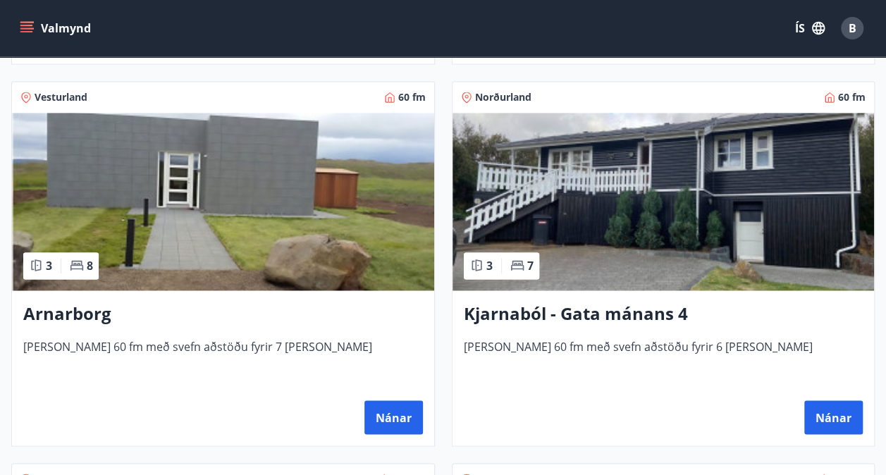
scroll to position [997, 0]
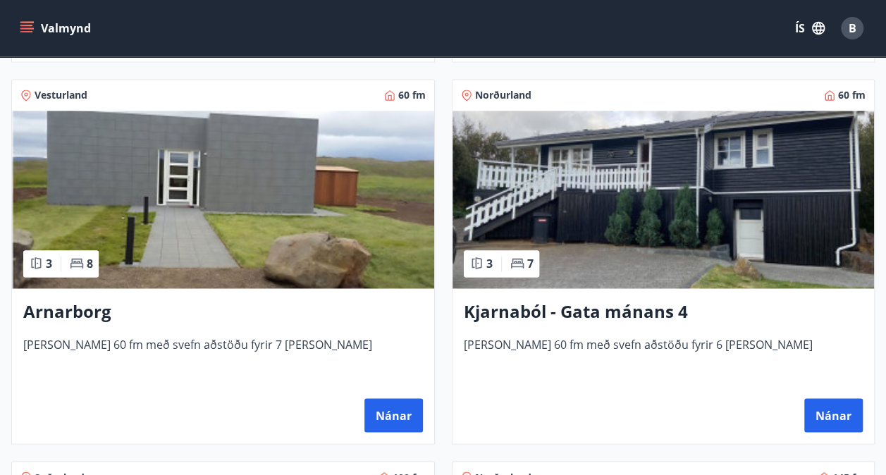
click at [748, 228] on img at bounding box center [663, 200] width 422 height 178
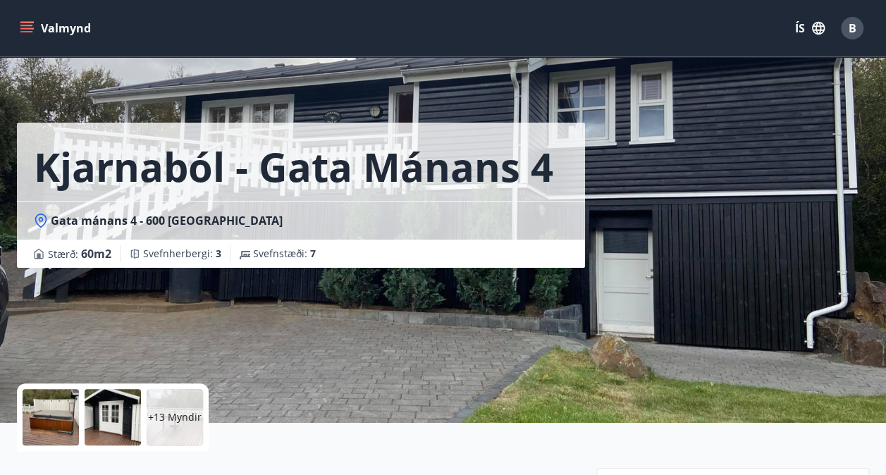
click at [175, 421] on p "+13 Myndir" at bounding box center [175, 417] width 54 height 14
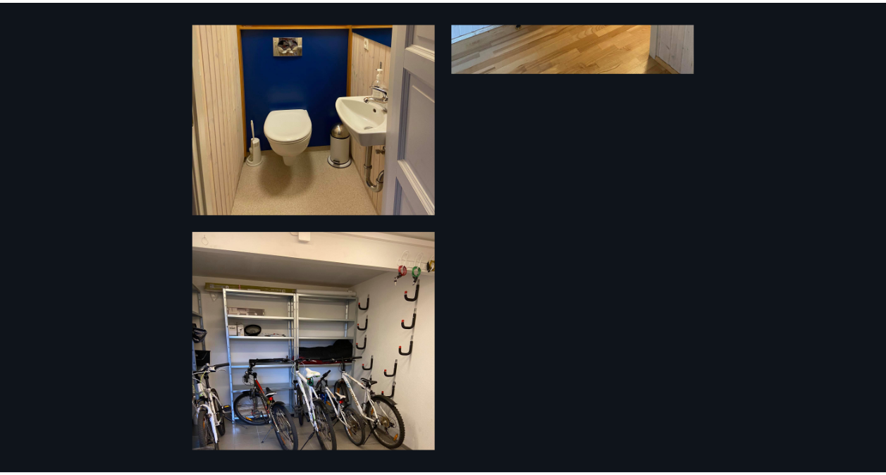
scroll to position [3052, 0]
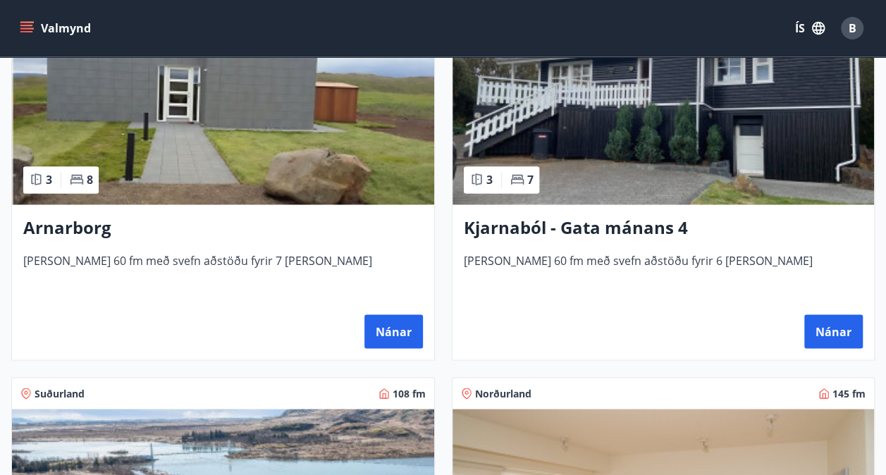
scroll to position [1018, 0]
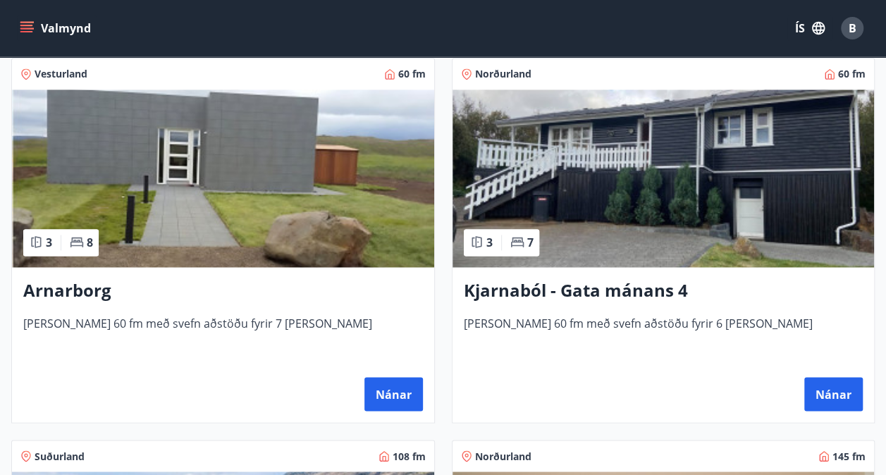
click at [500, 291] on h3 "Kjarnaból - Gata mánans 4" at bounding box center [663, 290] width 399 height 25
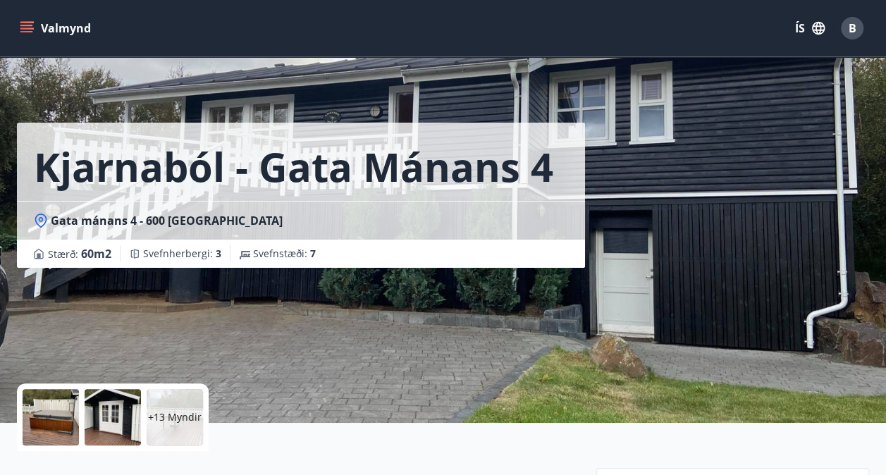
click at [49, 403] on div at bounding box center [51, 417] width 56 height 56
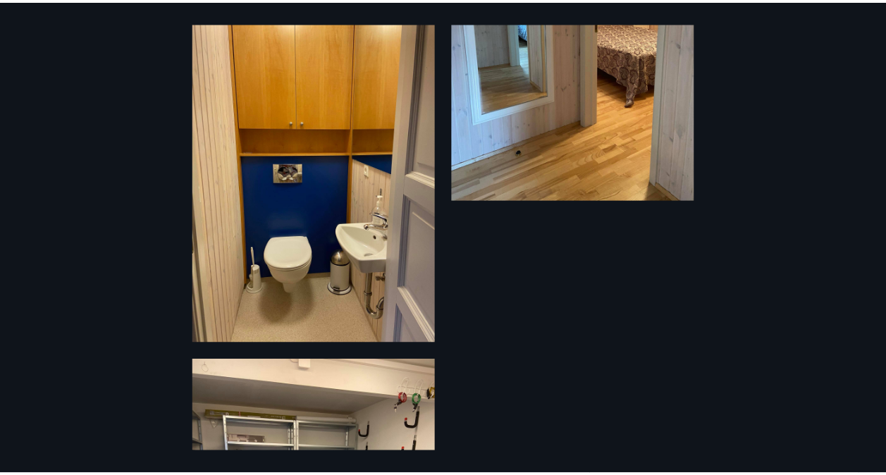
scroll to position [3052, 0]
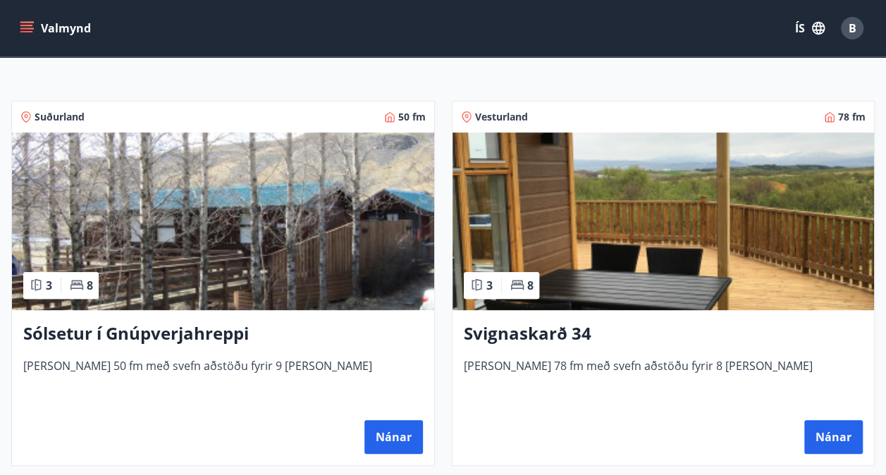
scroll to position [211, 0]
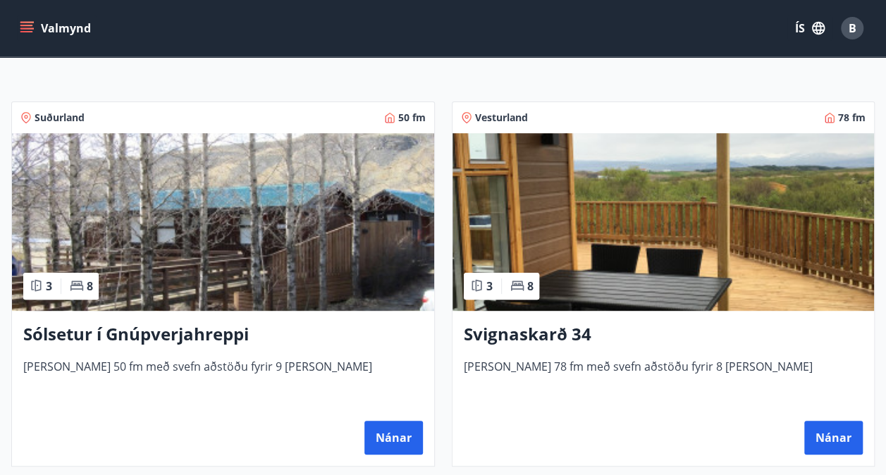
click at [327, 233] on img at bounding box center [223, 222] width 422 height 178
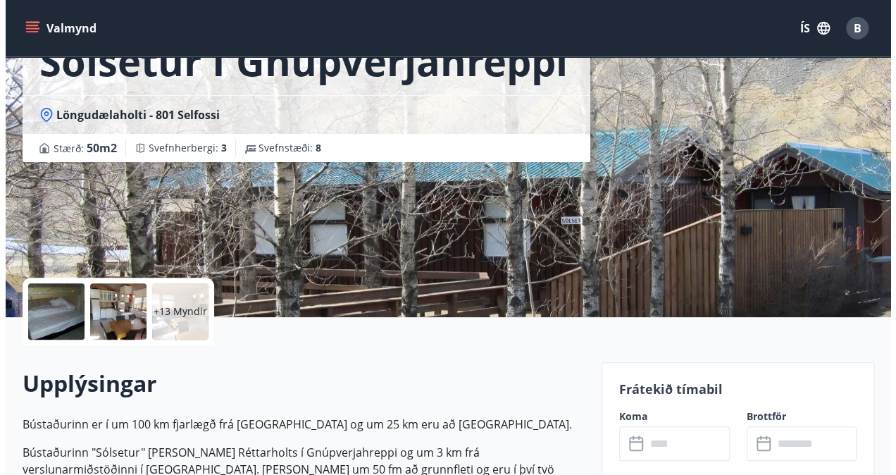
scroll to position [102, 0]
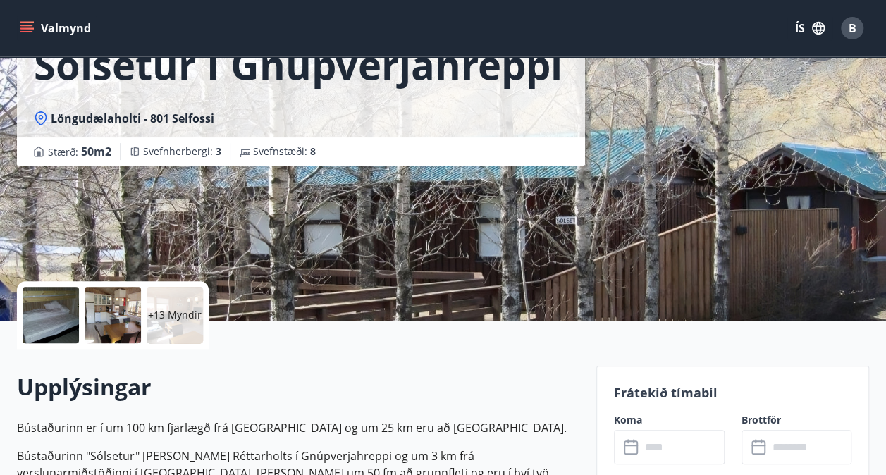
click at [32, 315] on div at bounding box center [51, 315] width 56 height 56
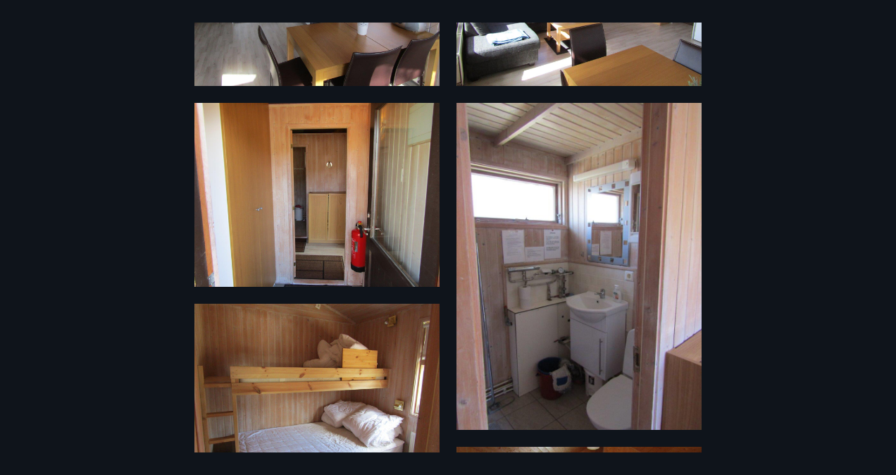
scroll to position [462, 0]
